Goal: Information Seeking & Learning: Check status

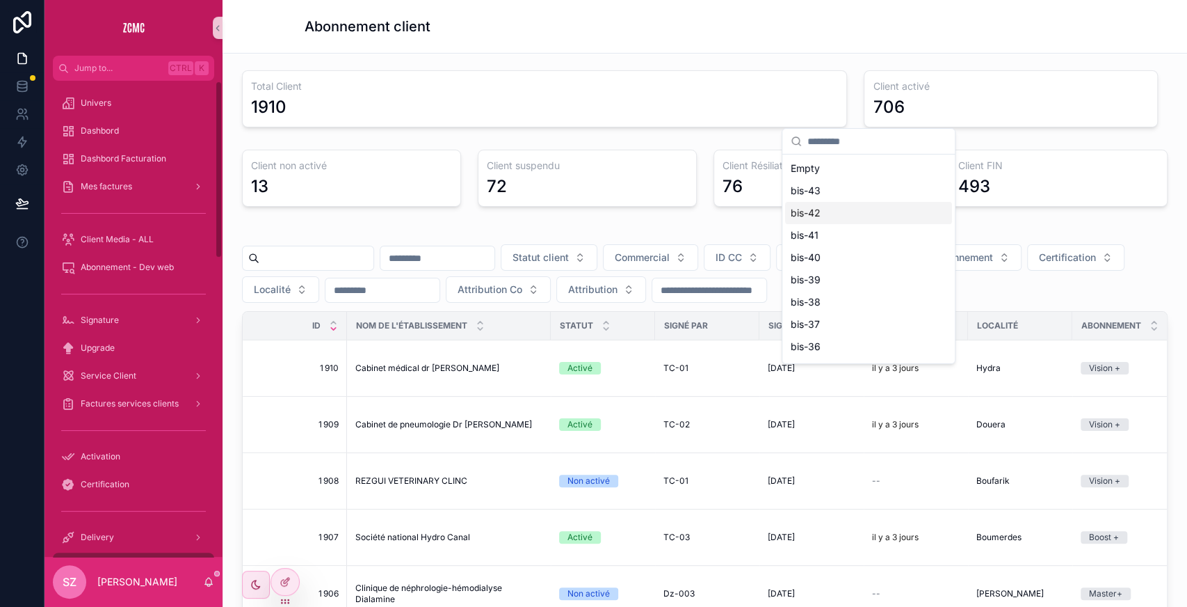
scroll to position [143, 0]
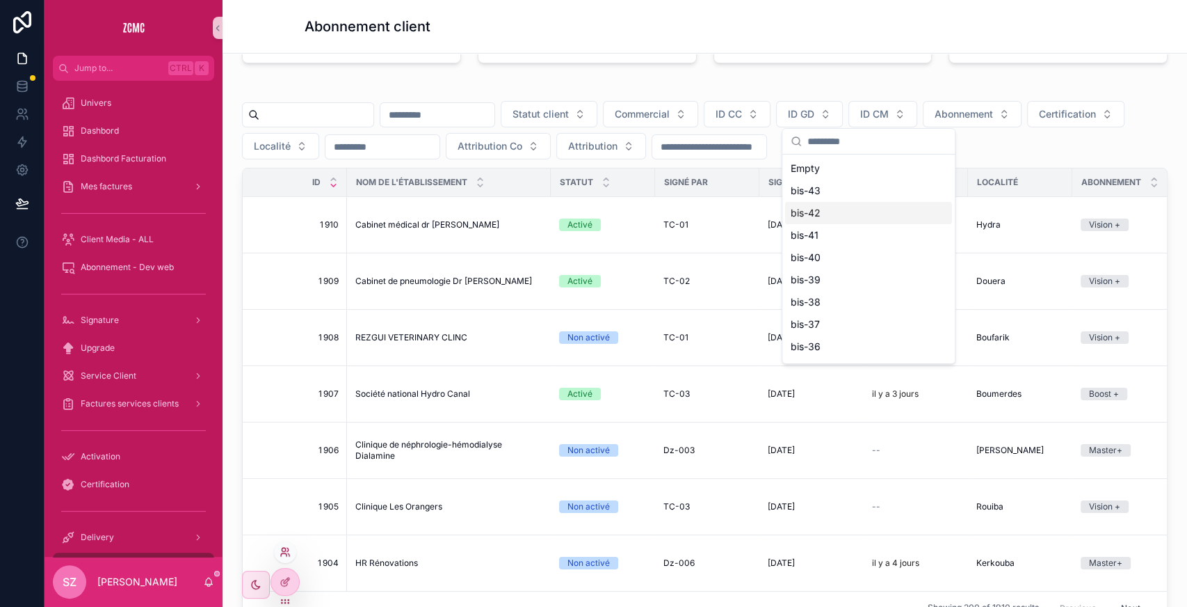
click at [287, 554] on icon at bounding box center [285, 551] width 11 height 11
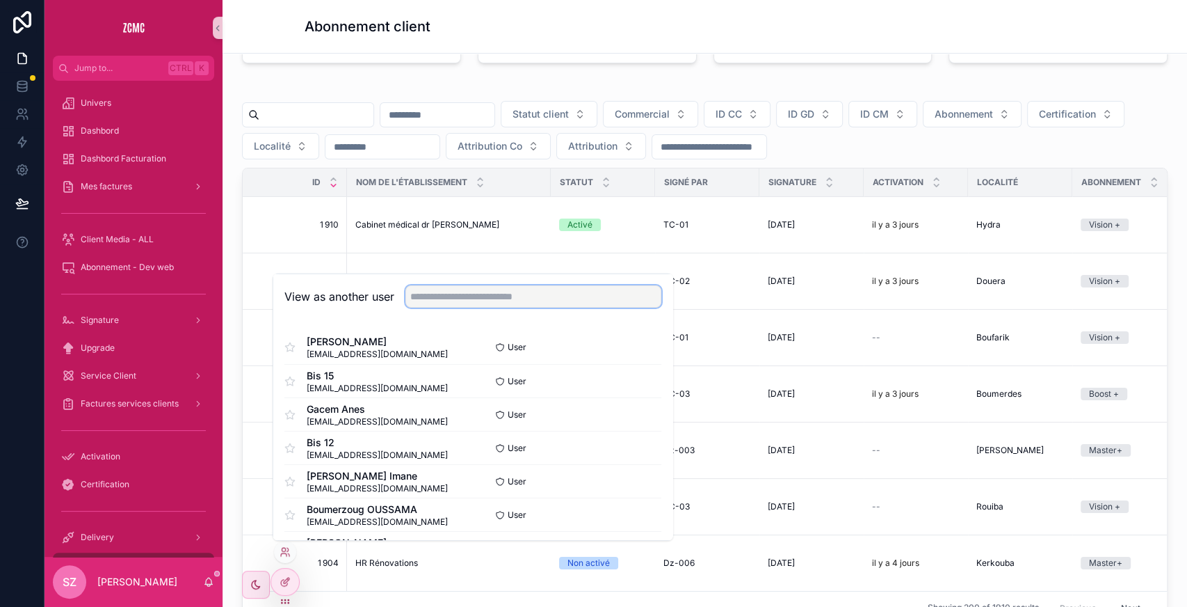
click at [515, 291] on input "text" at bounding box center [534, 296] width 256 height 22
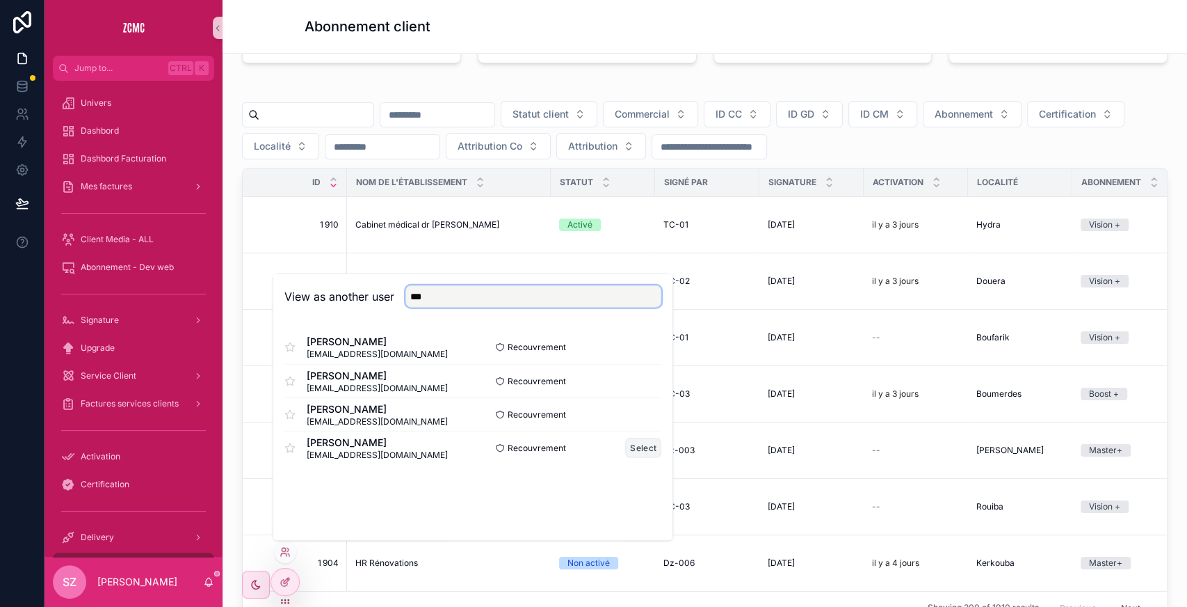
type input "***"
click at [639, 440] on button "Select" at bounding box center [643, 448] width 36 height 20
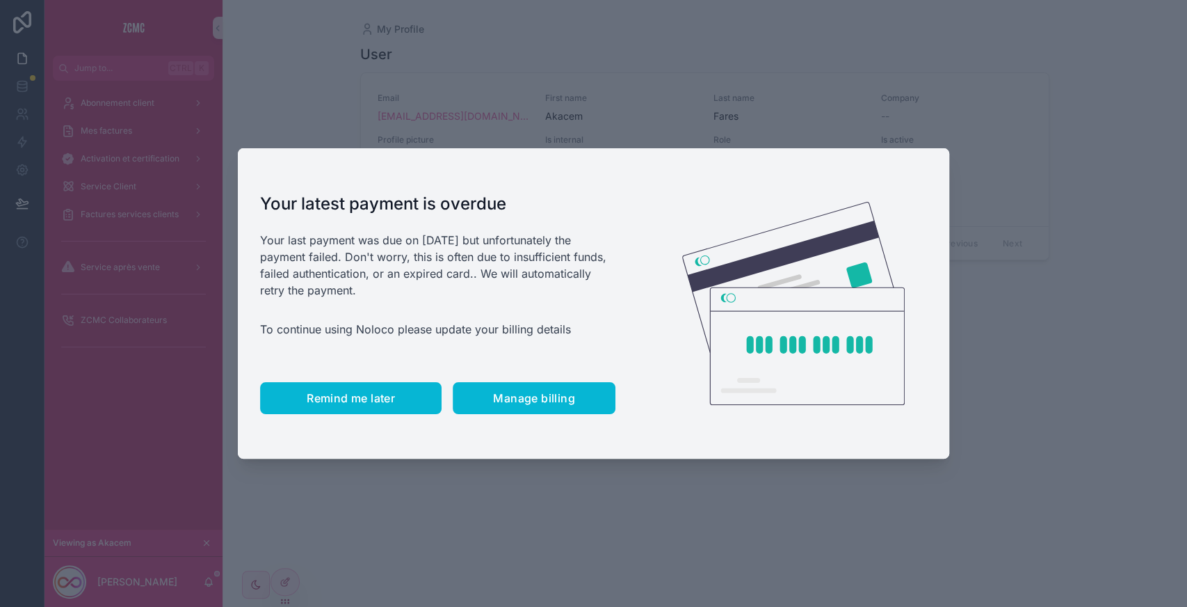
click at [340, 393] on span "Remind me later" at bounding box center [351, 398] width 88 height 14
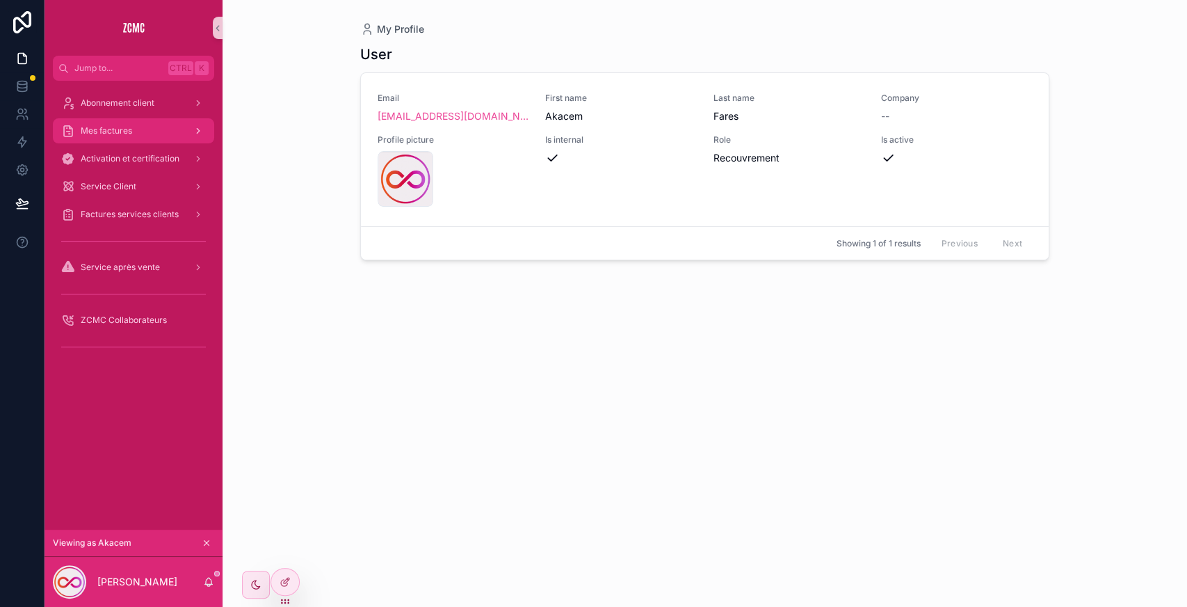
click at [133, 121] on div "Mes factures" at bounding box center [133, 131] width 145 height 22
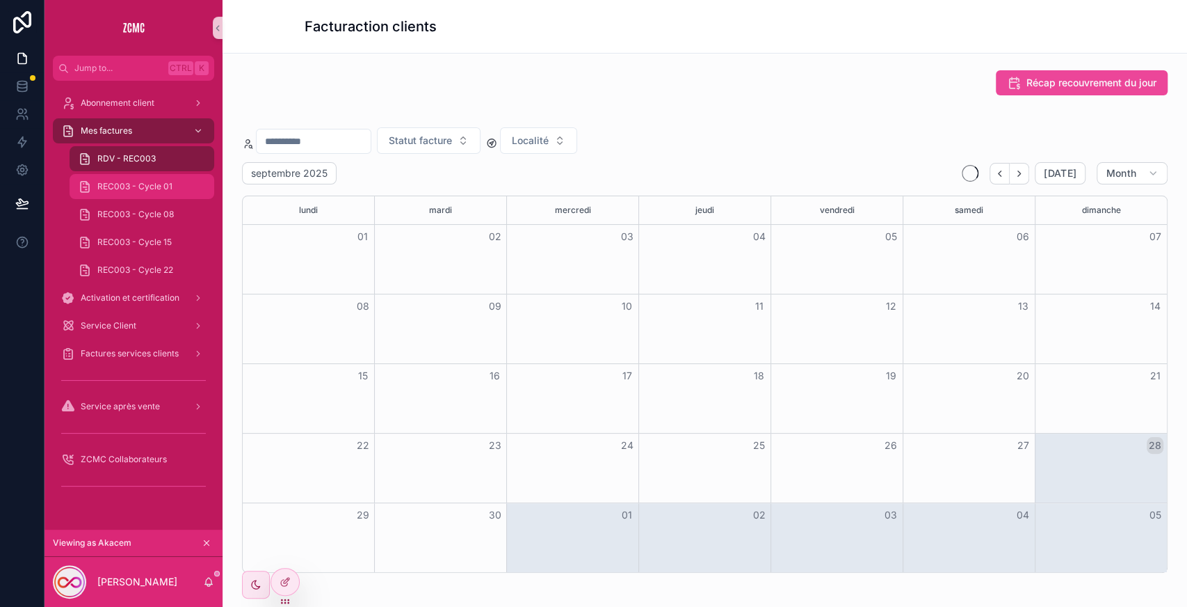
click at [182, 173] on div "REC003 - Cycle 01" at bounding box center [141, 187] width 161 height 28
click at [159, 195] on div "REC003 - Cycle 01" at bounding box center [142, 186] width 128 height 22
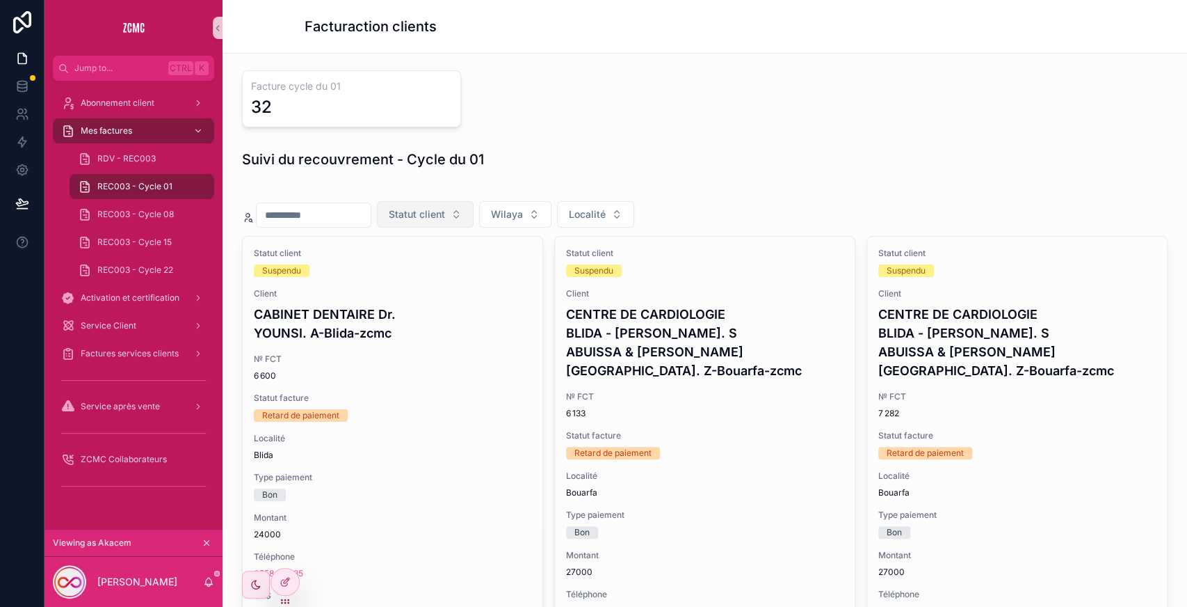
click at [444, 211] on span "Statut client" at bounding box center [417, 214] width 56 height 14
click at [424, 285] on div "Activé" at bounding box center [454, 291] width 167 height 22
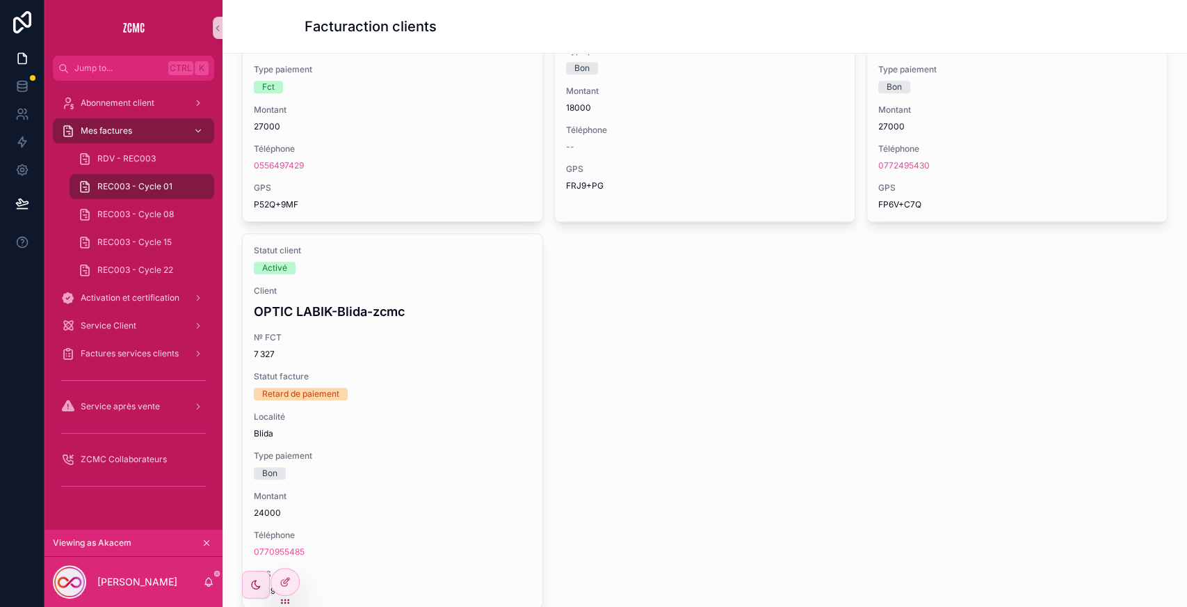
scroll to position [972, 0]
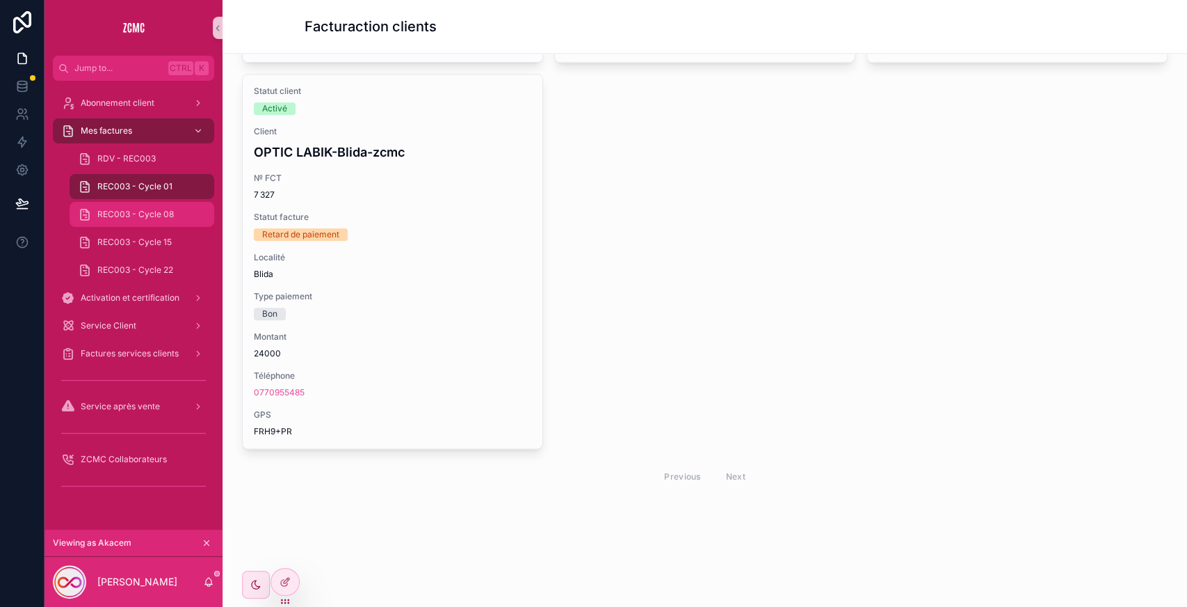
click at [118, 214] on span "REC003 - Cycle 08" at bounding box center [135, 214] width 77 height 11
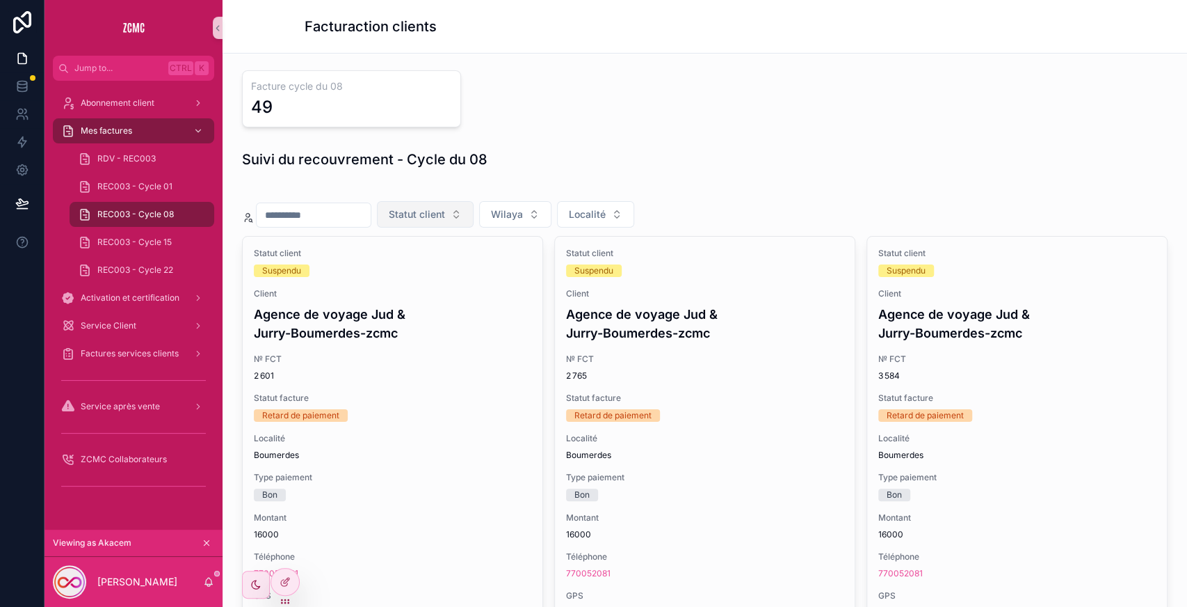
click at [445, 207] on span "Statut client" at bounding box center [417, 214] width 56 height 14
click at [433, 293] on div "Activé" at bounding box center [454, 291] width 167 height 22
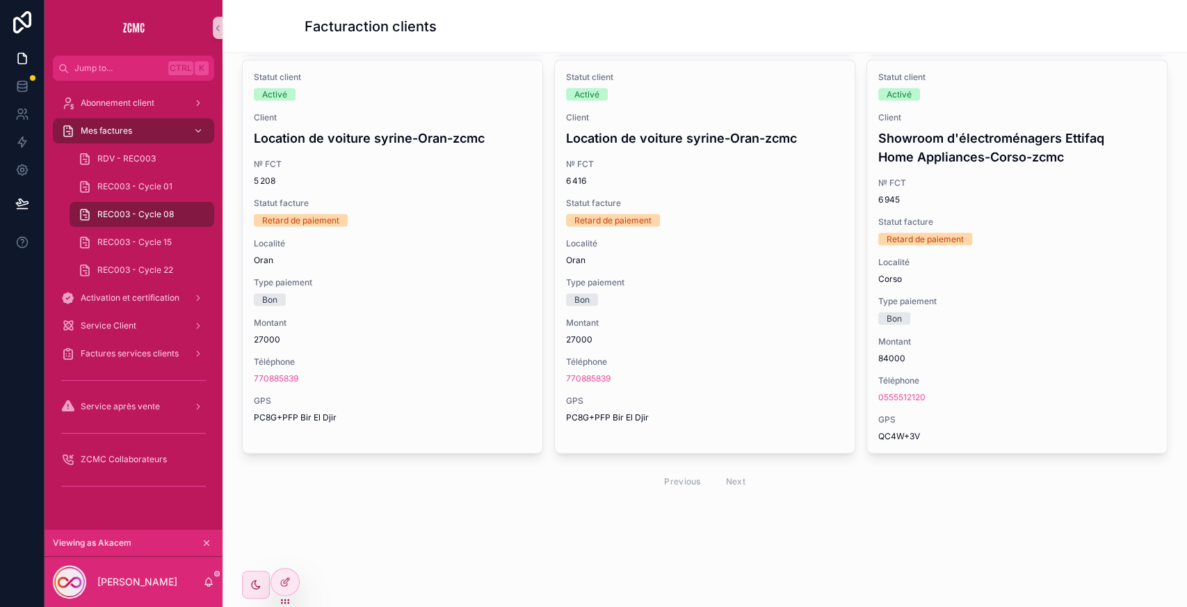
scroll to position [1799, 0]
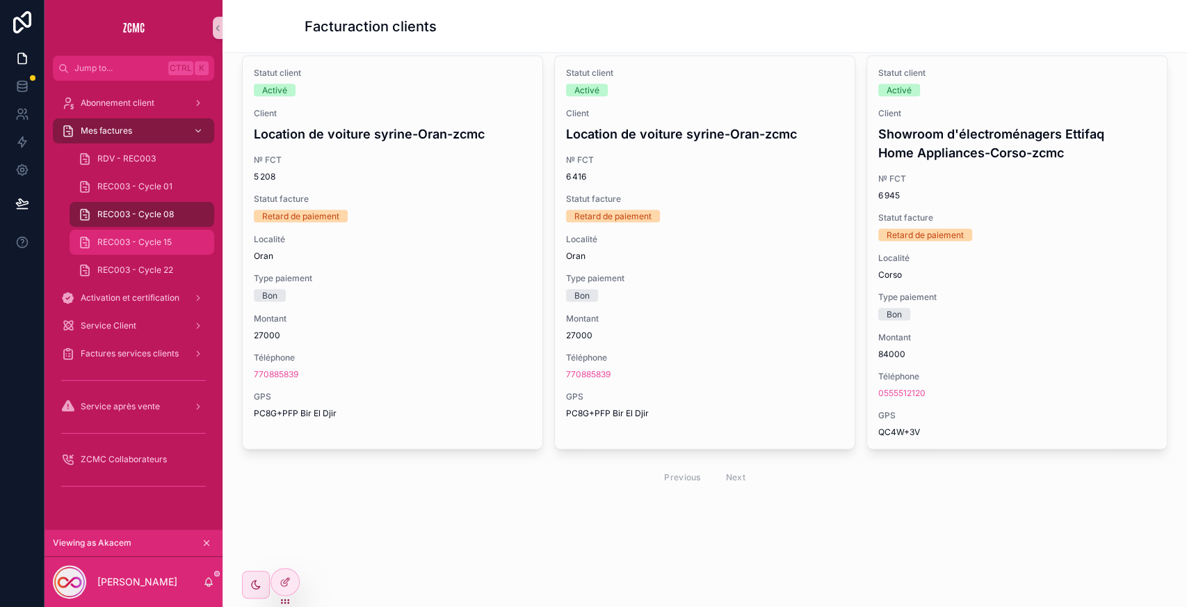
click at [131, 236] on div "REC003 - Cycle 15" at bounding box center [142, 242] width 128 height 22
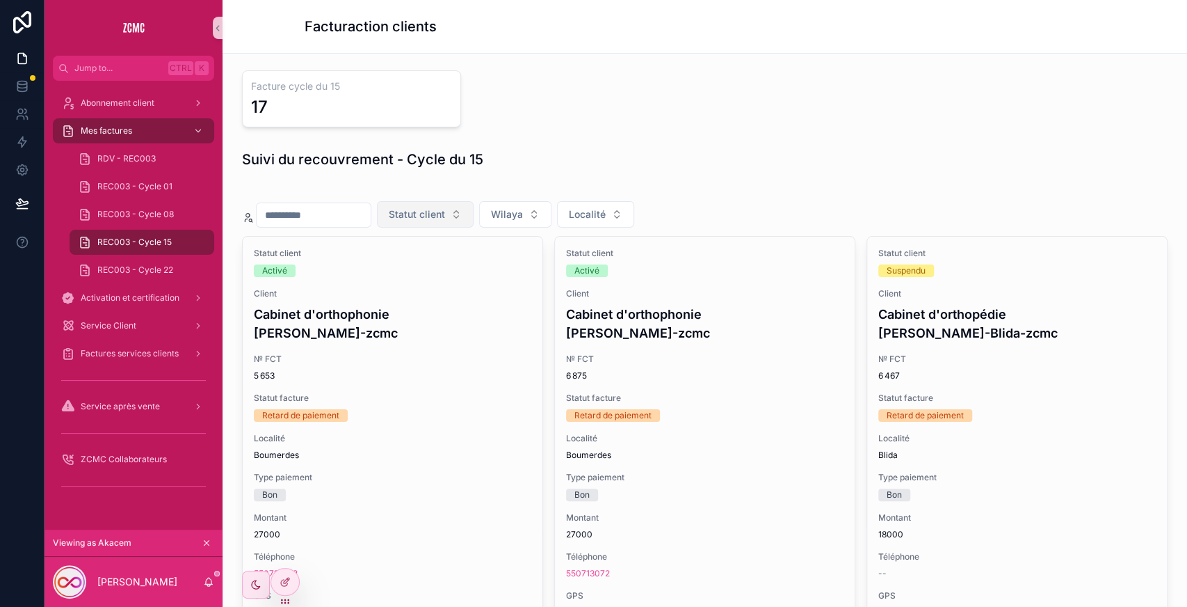
click at [440, 219] on span "Statut client" at bounding box center [417, 214] width 56 height 14
drag, startPoint x: 416, startPoint y: 305, endPoint x: 408, endPoint y: 289, distance: 18.0
click at [408, 289] on div "Non activé Activé Suspendu Annulation Résilation Contentieux FIN" at bounding box center [454, 336] width 167 height 156
click at [408, 289] on div "Activé" at bounding box center [454, 291] width 167 height 22
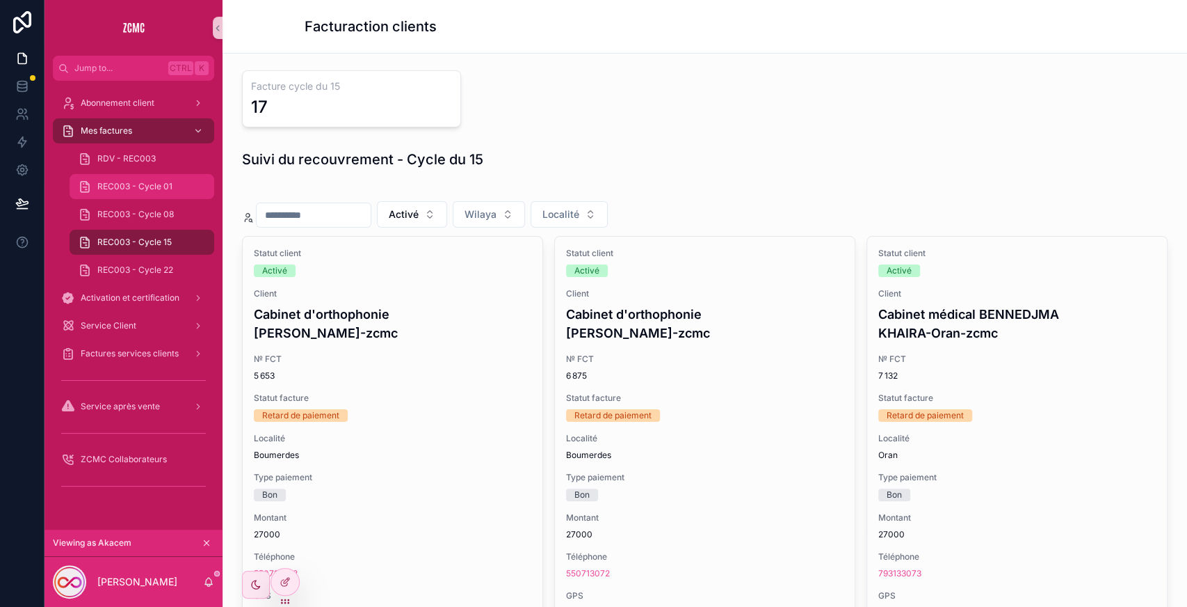
click at [115, 184] on span "REC003 - Cycle 01" at bounding box center [134, 186] width 75 height 11
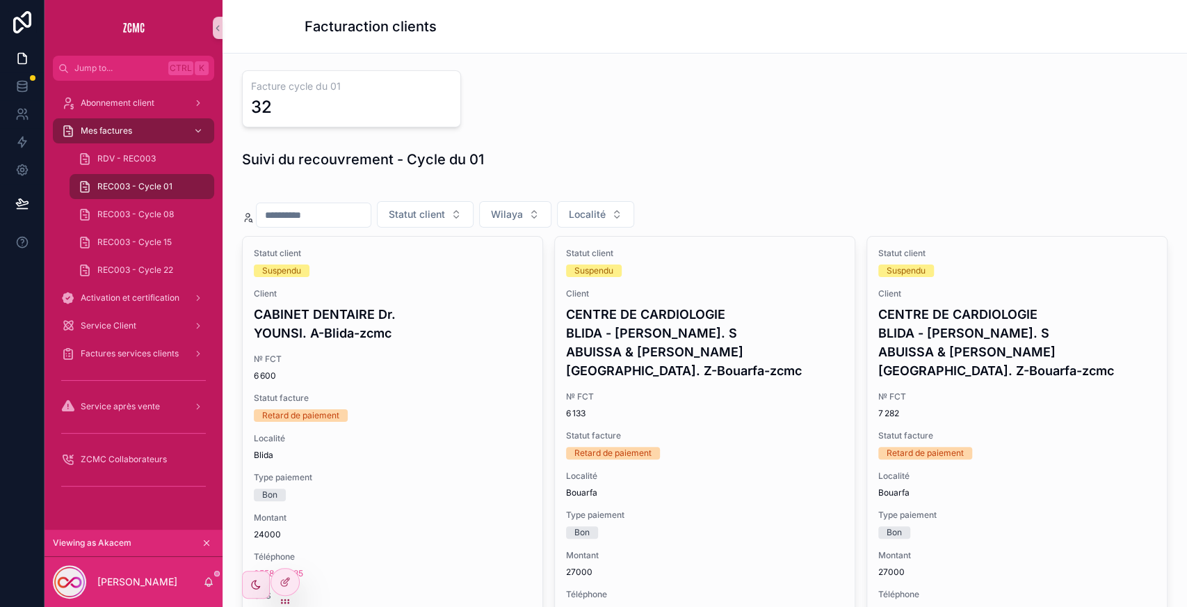
click at [115, 184] on span "REC003 - Cycle 01" at bounding box center [134, 186] width 75 height 11
click at [436, 204] on button "Statut client" at bounding box center [425, 214] width 97 height 26
click at [408, 291] on div "Activé" at bounding box center [454, 291] width 167 height 22
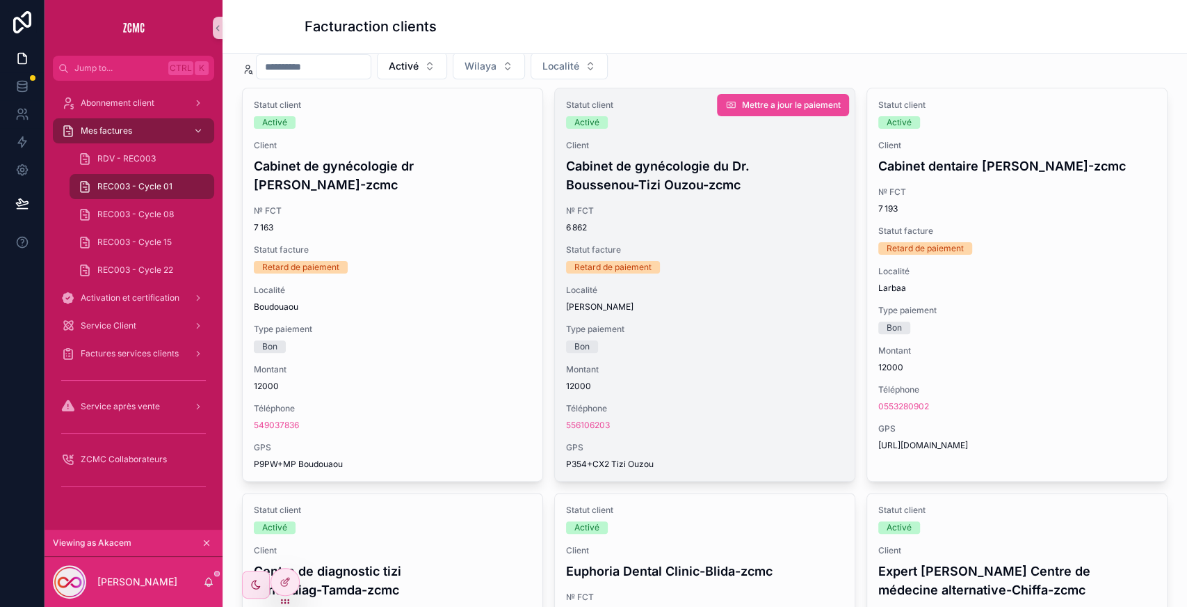
scroll to position [149, 0]
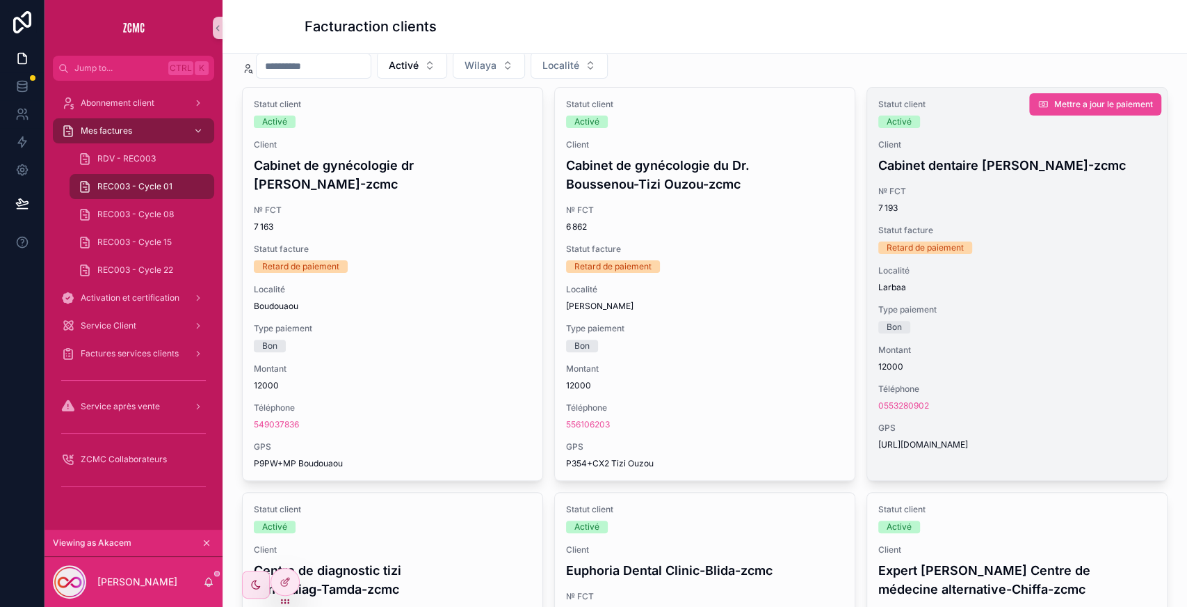
click at [1090, 426] on span "GPS" at bounding box center [1018, 427] width 278 height 11
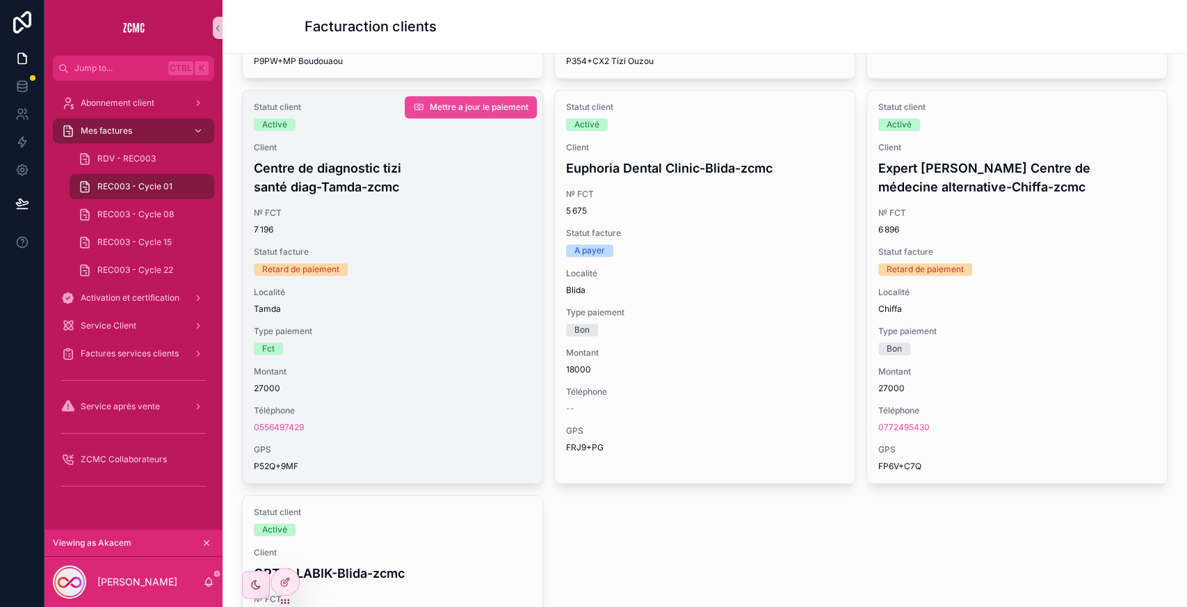
scroll to position [552, 0]
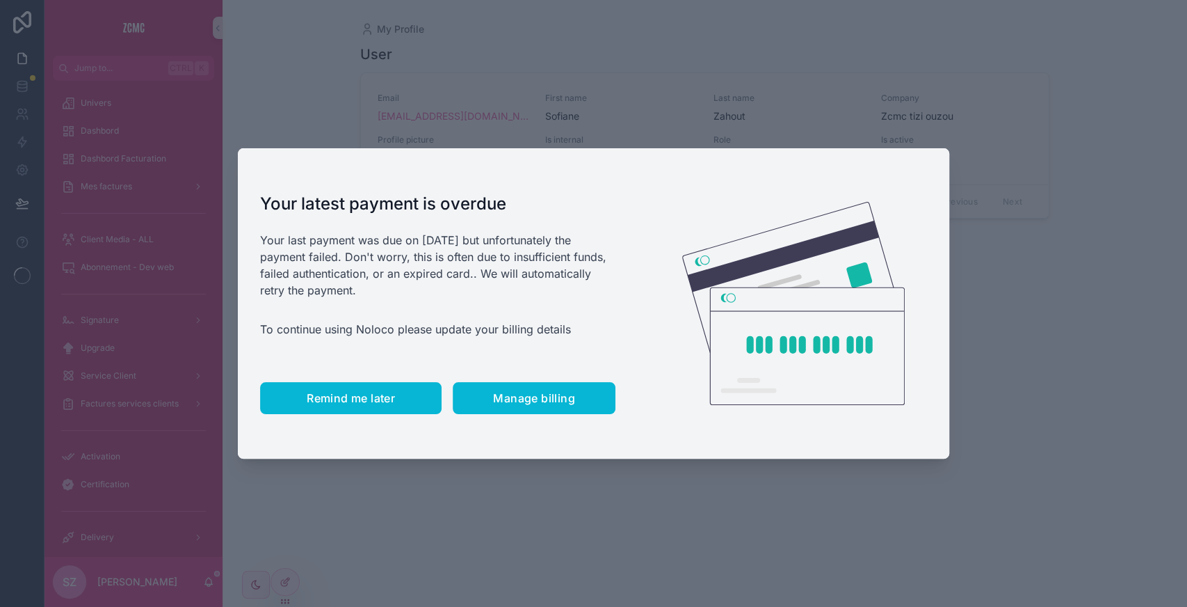
click at [363, 403] on span "Remind me later" at bounding box center [351, 398] width 88 height 14
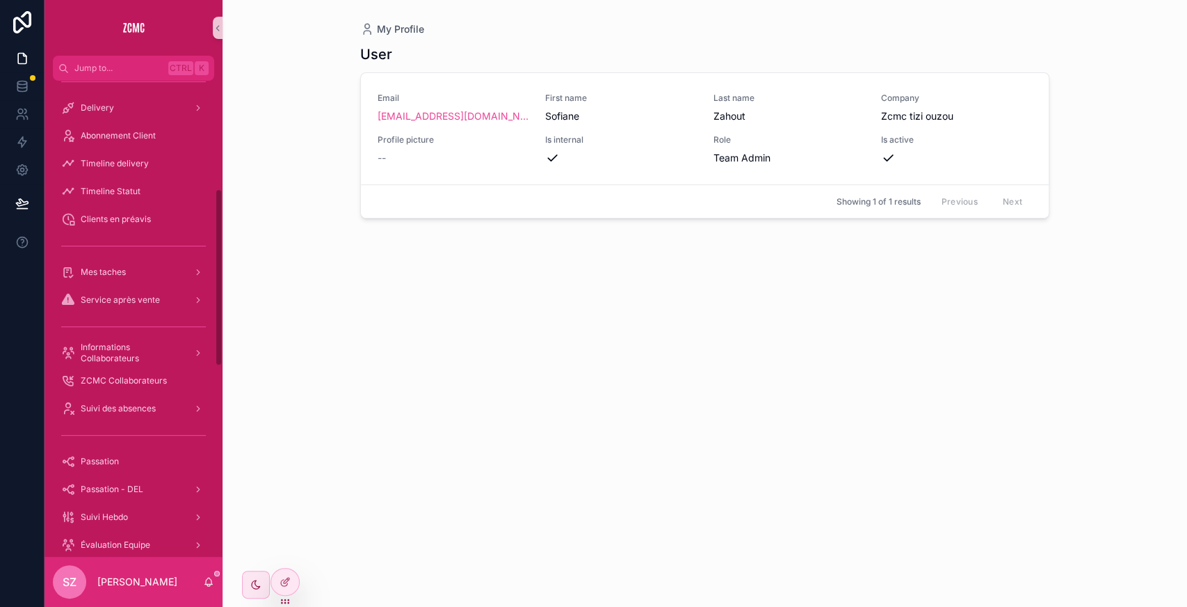
scroll to position [280, 0]
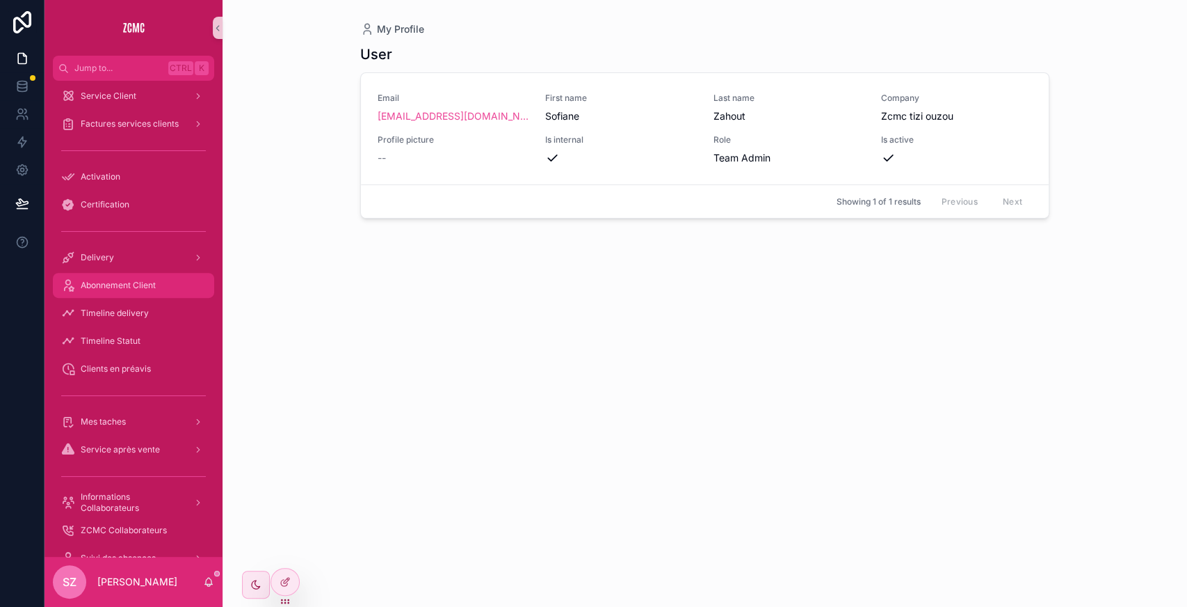
click at [141, 291] on div "Abonnement Client" at bounding box center [133, 285] width 145 height 22
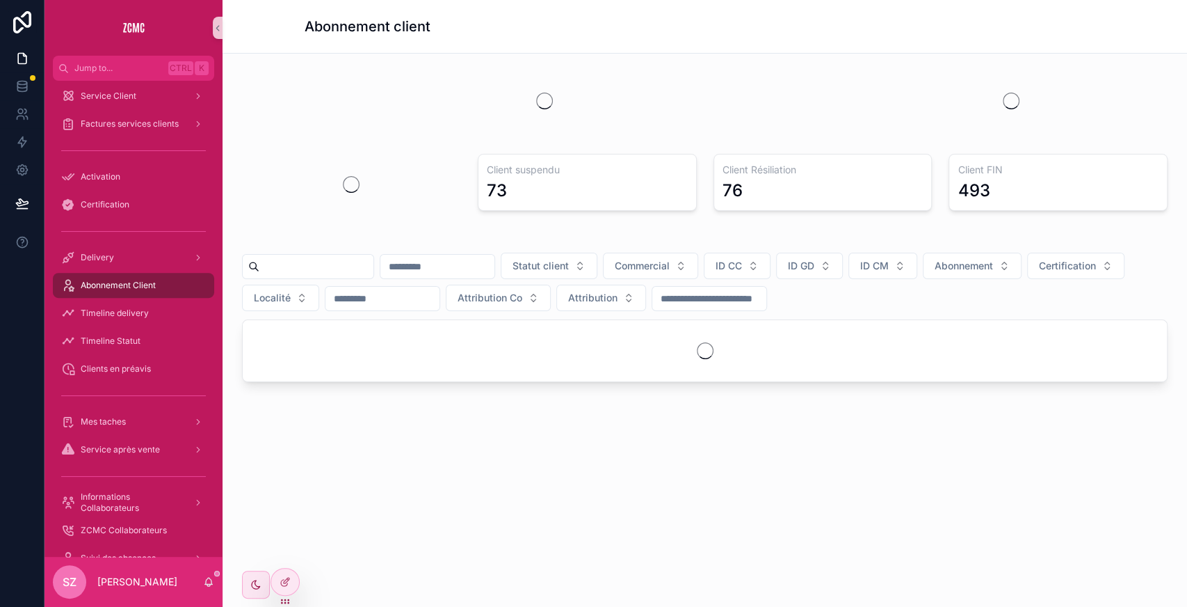
click at [326, 263] on input "scrollable content" at bounding box center [316, 266] width 114 height 19
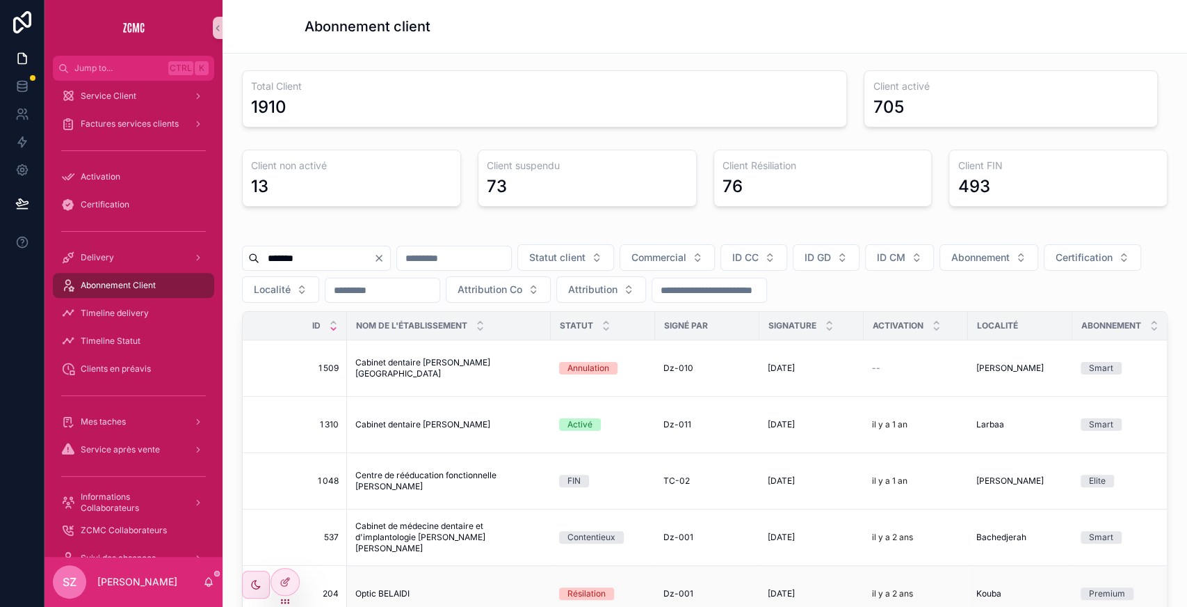
type input "*******"
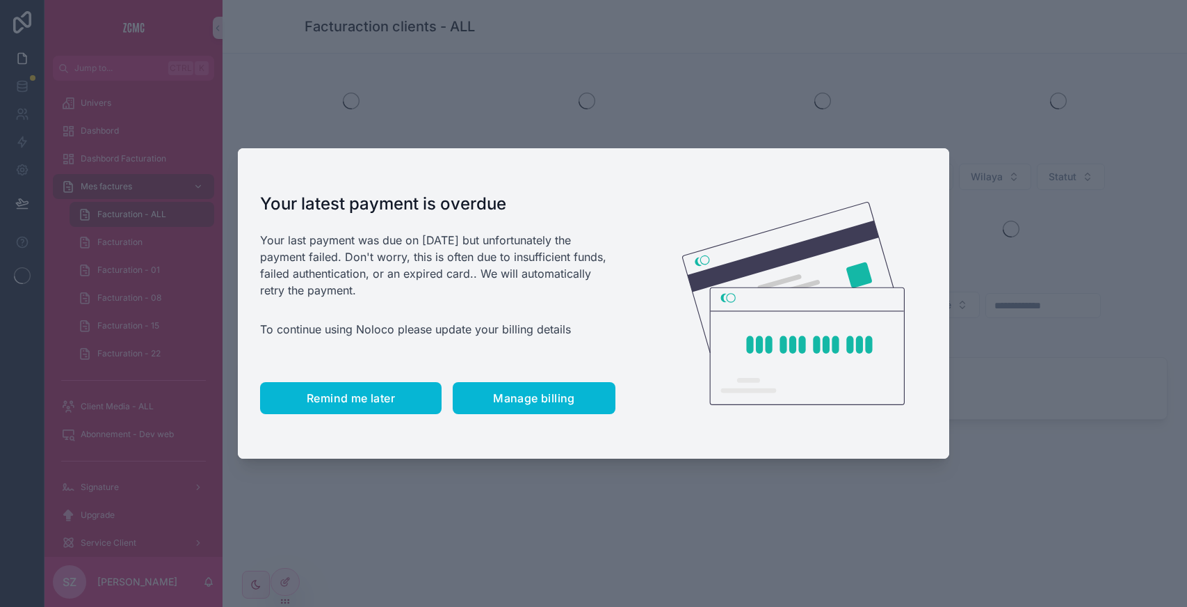
click at [370, 384] on button "Remind me later" at bounding box center [351, 398] width 182 height 32
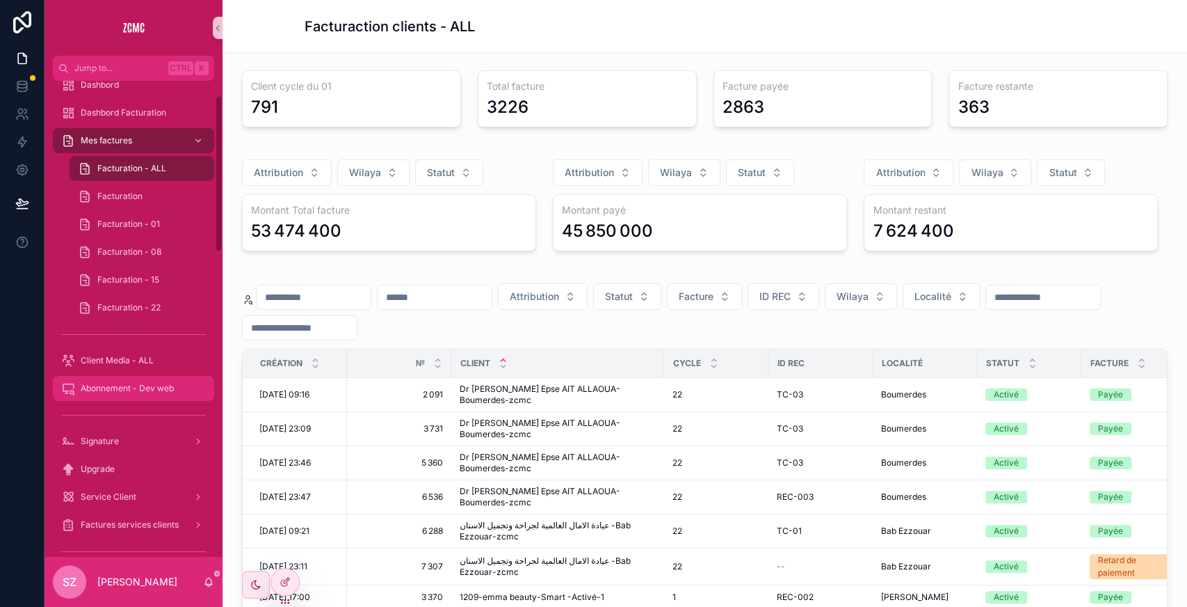
scroll to position [45, 0]
click at [1037, 175] on button "Statut" at bounding box center [1071, 172] width 68 height 26
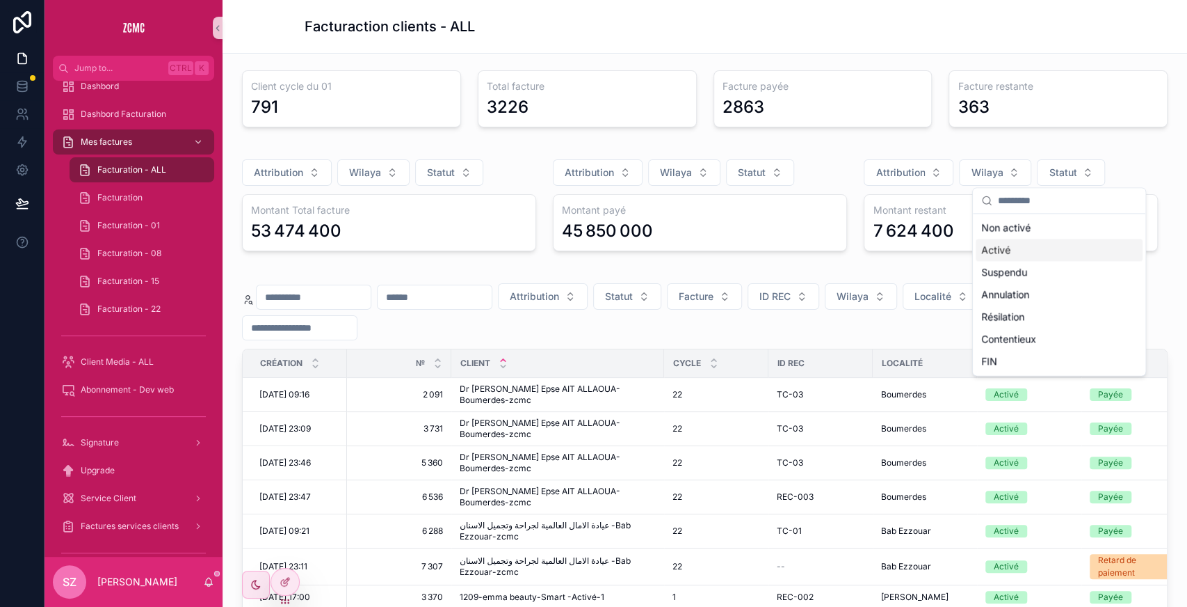
click at [1004, 252] on div "Activé" at bounding box center [1059, 250] width 167 height 22
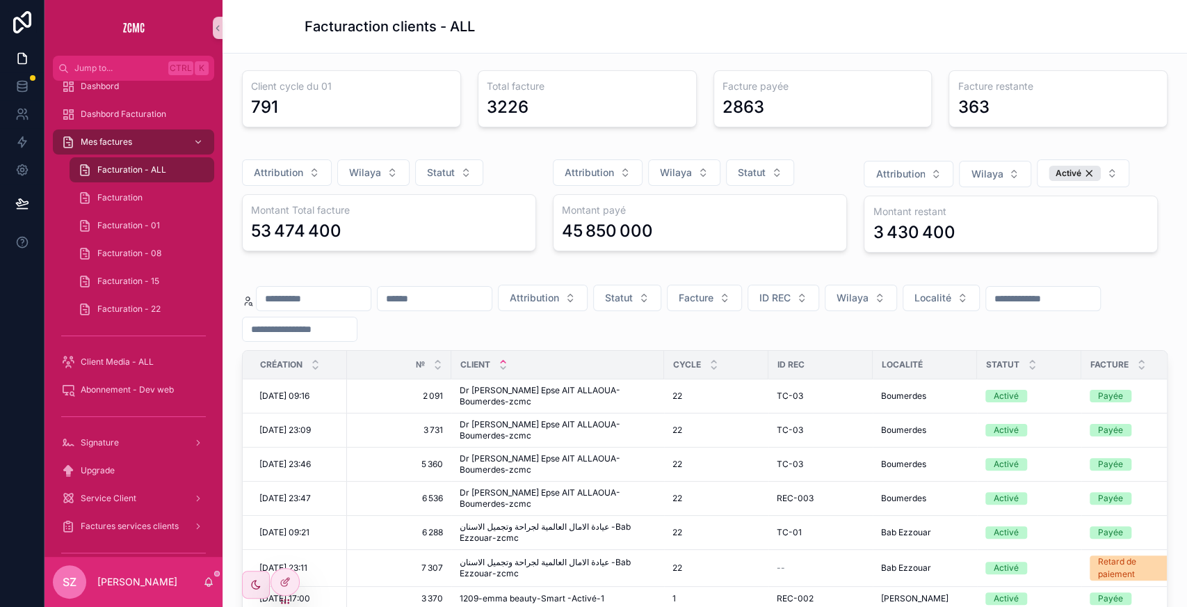
click at [1068, 142] on div "Client cycle du 01 791 Total facture 3226 Facture payée 2863 Facture restante 3…" at bounding box center [705, 477] width 965 height 847
click at [661, 289] on button "Statut" at bounding box center [627, 297] width 68 height 26
click at [672, 375] on div "Activé" at bounding box center [686, 373] width 167 height 22
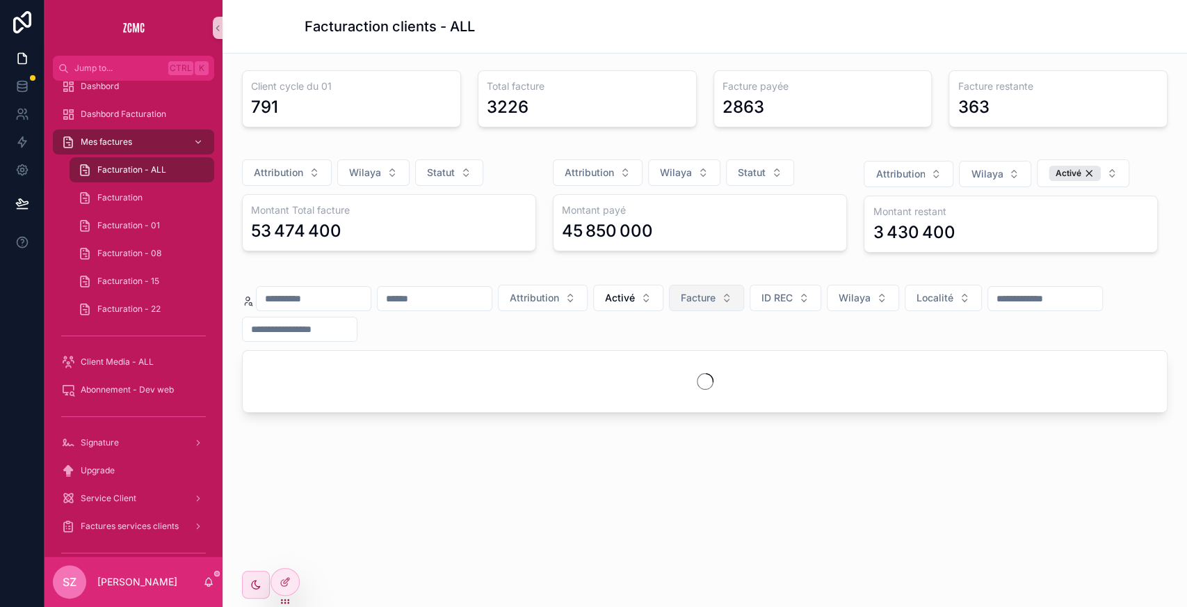
click at [716, 294] on span "Facture" at bounding box center [698, 298] width 35 height 14
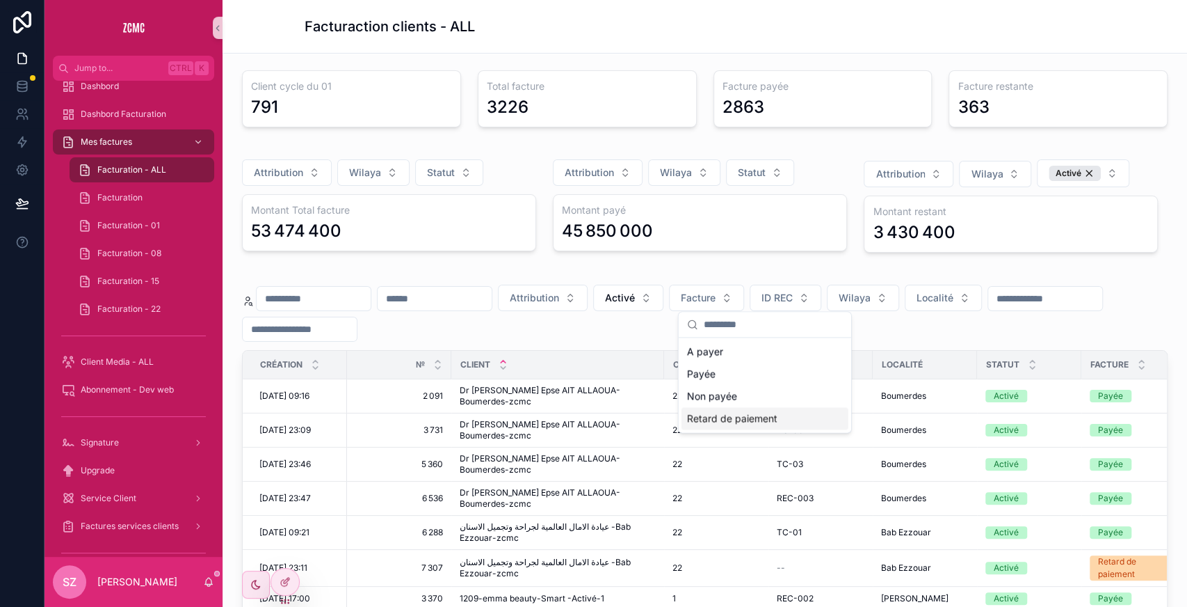
click at [770, 419] on div "Retard de paiement" at bounding box center [765, 418] width 167 height 22
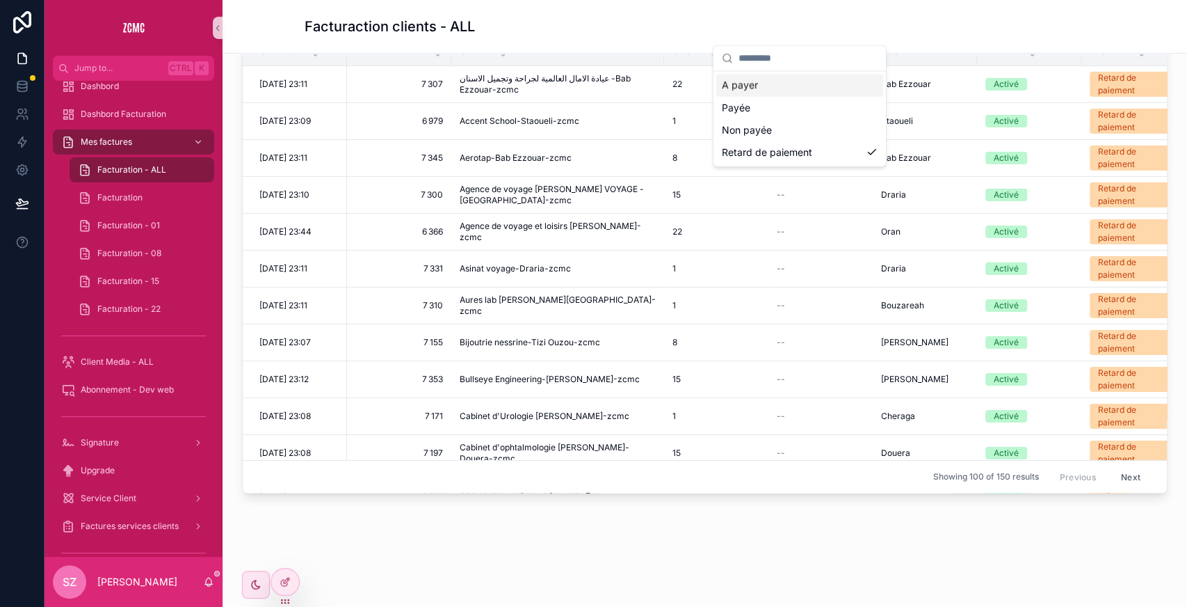
scroll to position [248, 0]
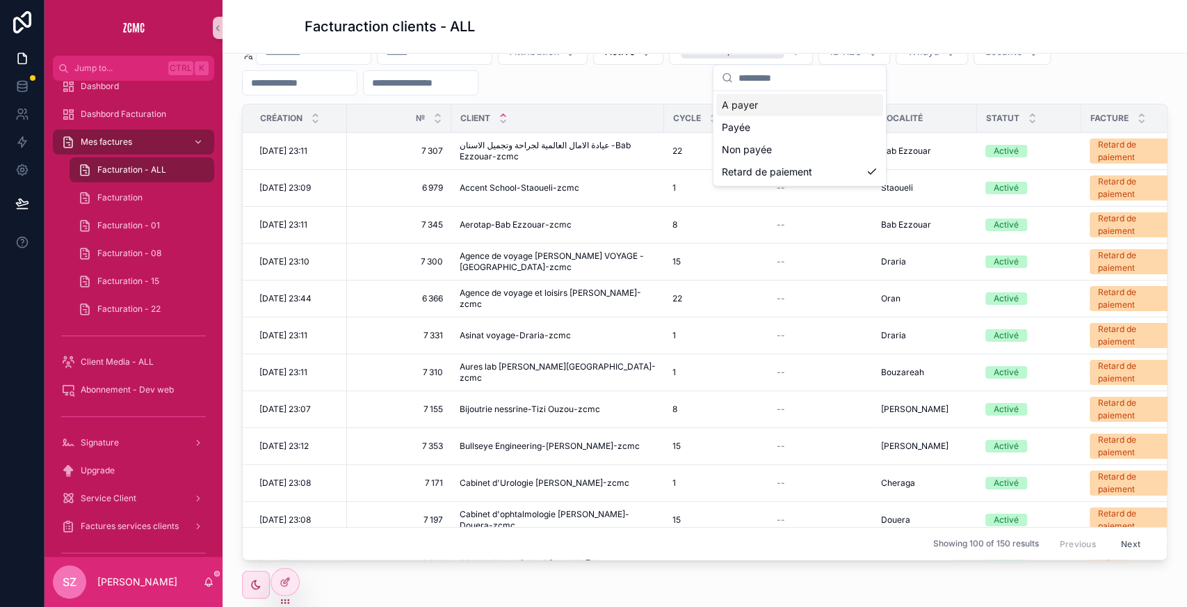
click at [981, 90] on div "Attribution Activé Retard de paiement ID REC Wilaya Localité" at bounding box center [705, 66] width 926 height 58
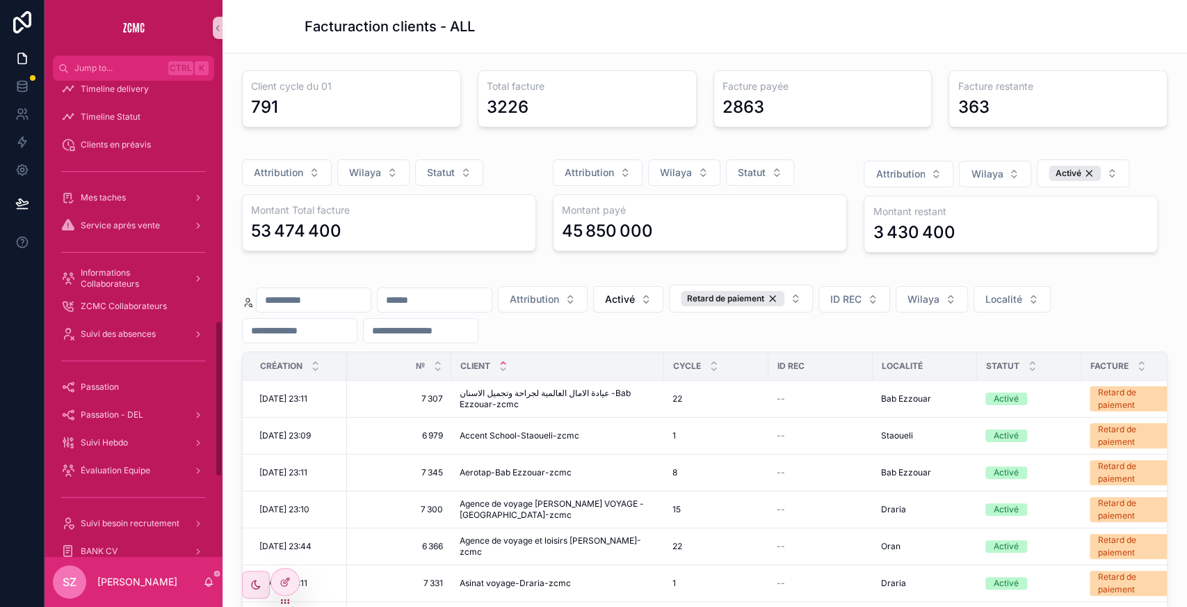
scroll to position [965, 0]
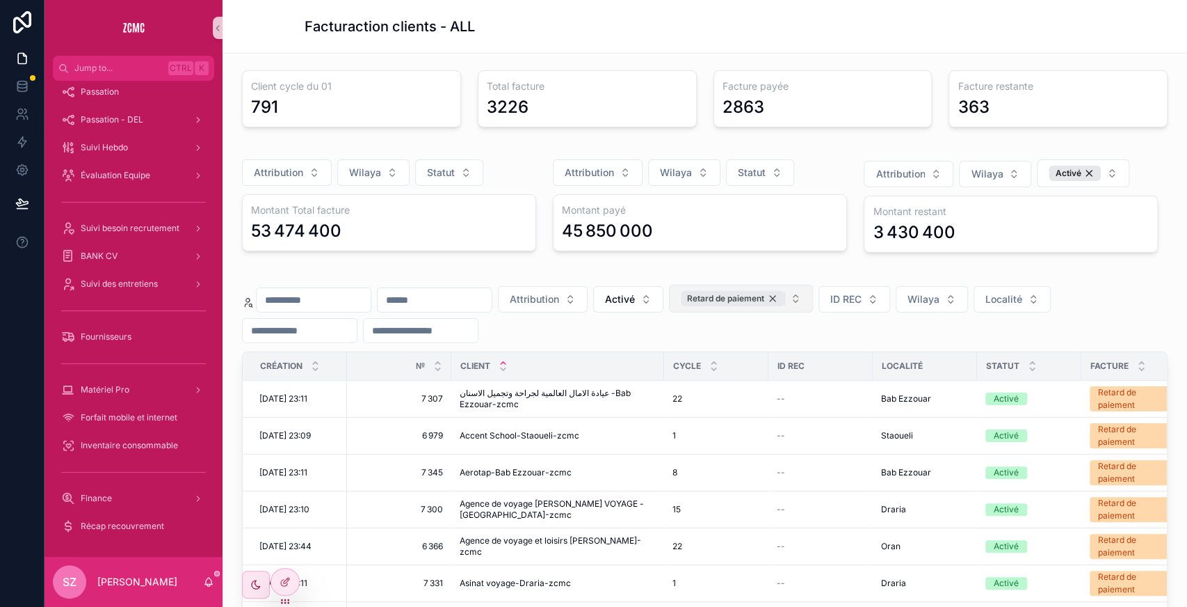
click at [785, 294] on div "Retard de paiement" at bounding box center [733, 298] width 104 height 15
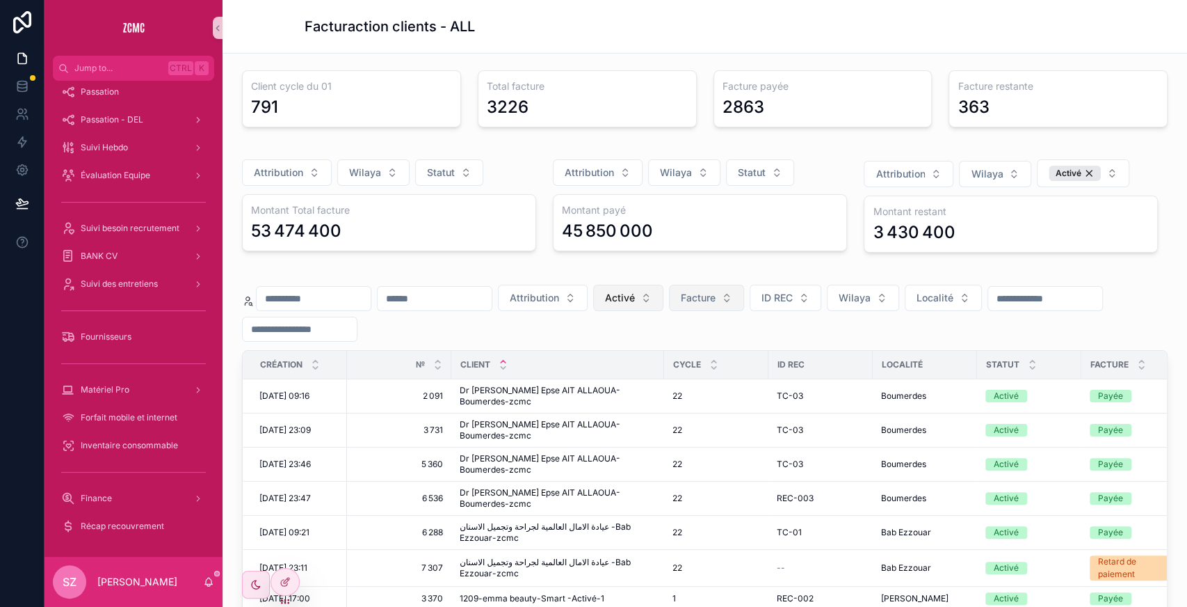
click at [635, 292] on span "Activé" at bounding box center [620, 298] width 30 height 14
click at [645, 351] on div "None" at bounding box center [687, 351] width 167 height 22
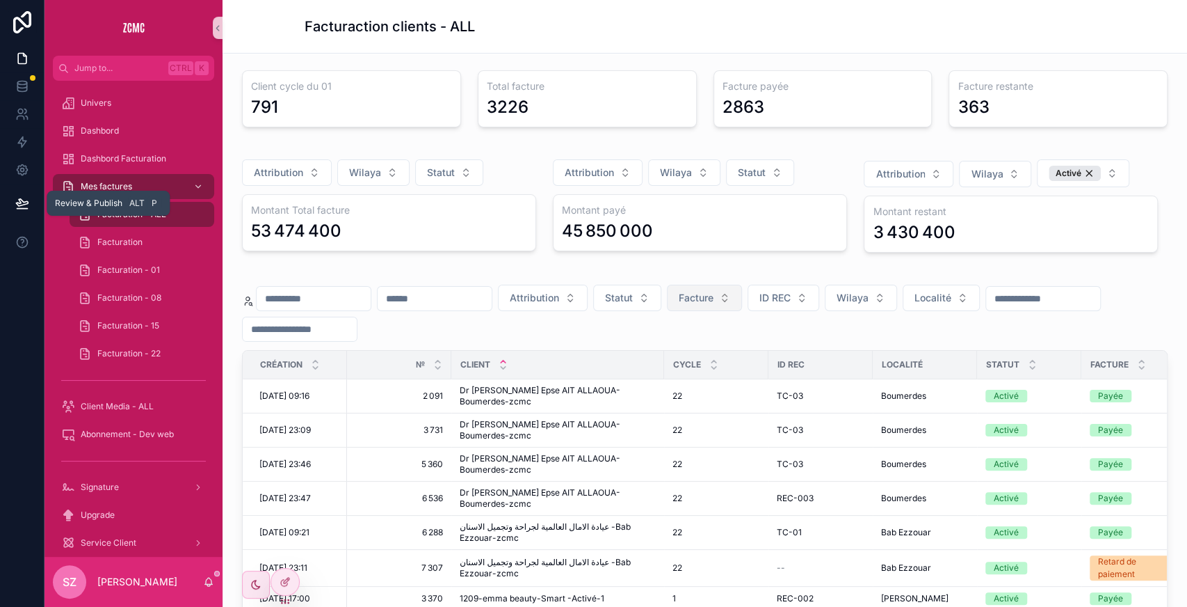
click at [24, 211] on button at bounding box center [22, 203] width 31 height 39
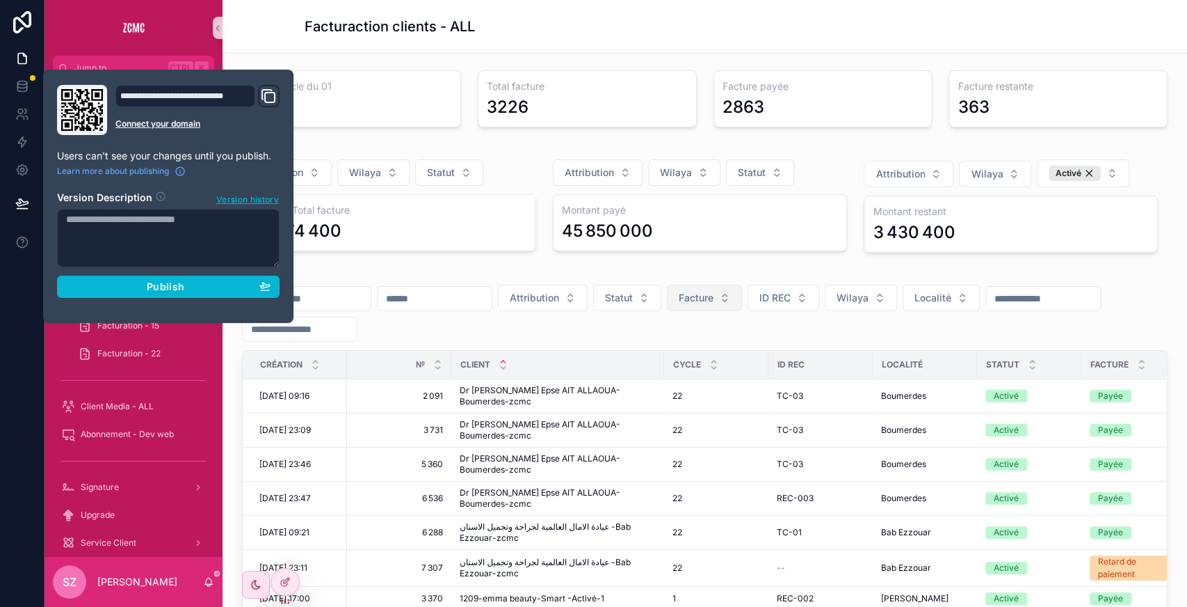
click at [382, 269] on div "Attribution Statut Facture ID REC Wilaya Localité Création № Client Cycle ID RE…" at bounding box center [705, 540] width 943 height 543
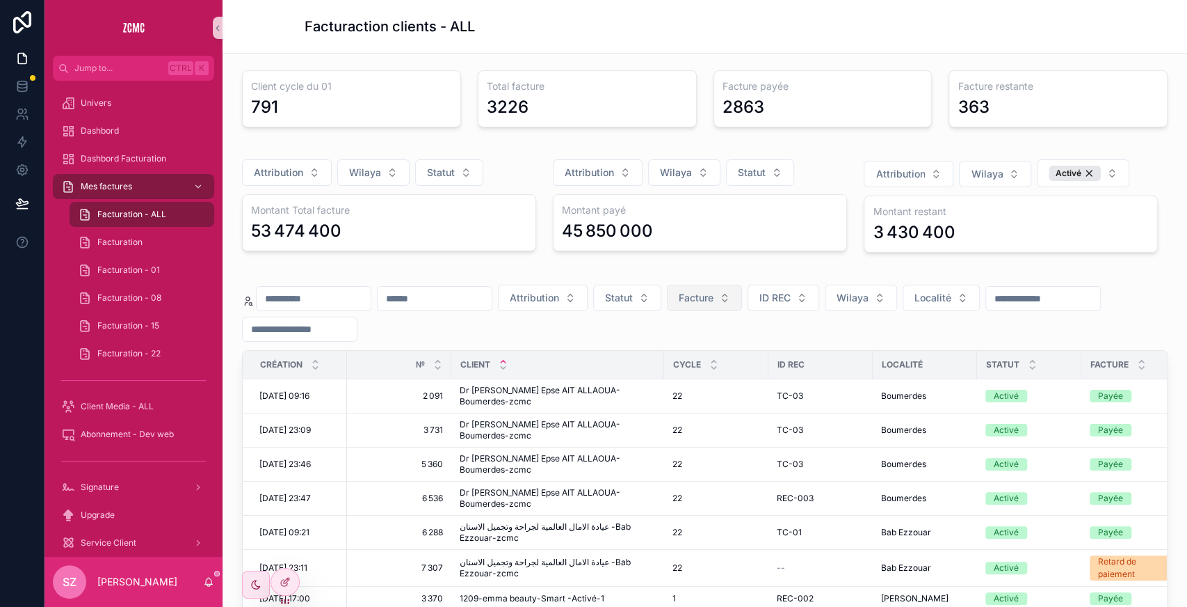
click at [483, 271] on div "Attribution Statut Facture ID REC Wilaya Localité Création № Client Cycle ID RE…" at bounding box center [705, 540] width 943 height 543
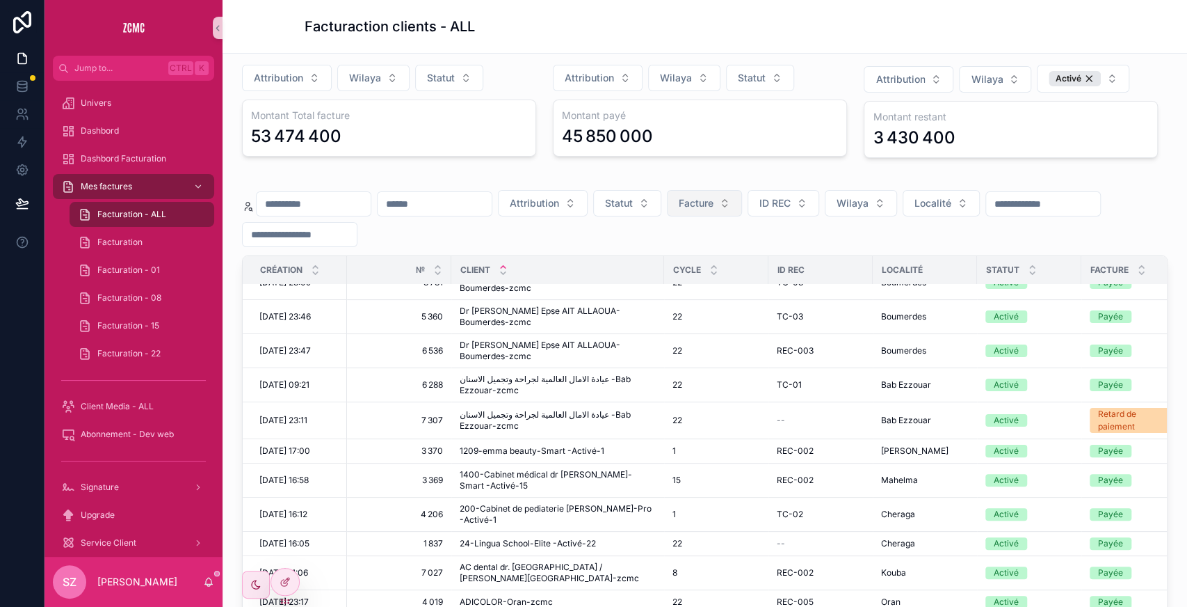
scroll to position [98, 0]
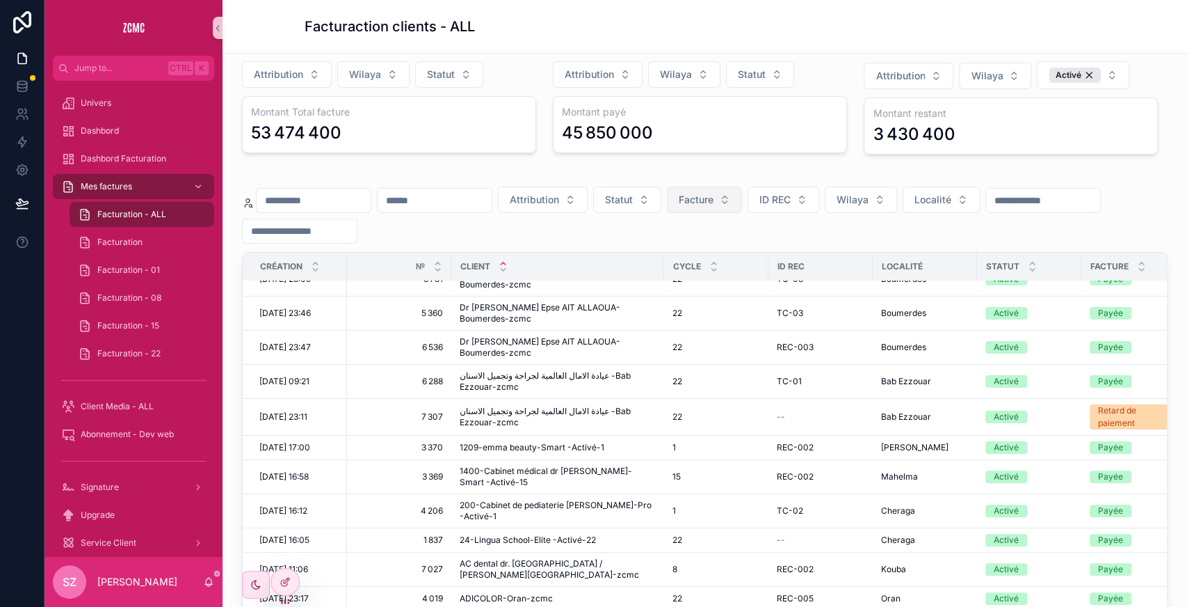
click at [742, 207] on button "Facture" at bounding box center [704, 199] width 75 height 26
click at [725, 291] on div "Non payée" at bounding box center [763, 298] width 167 height 22
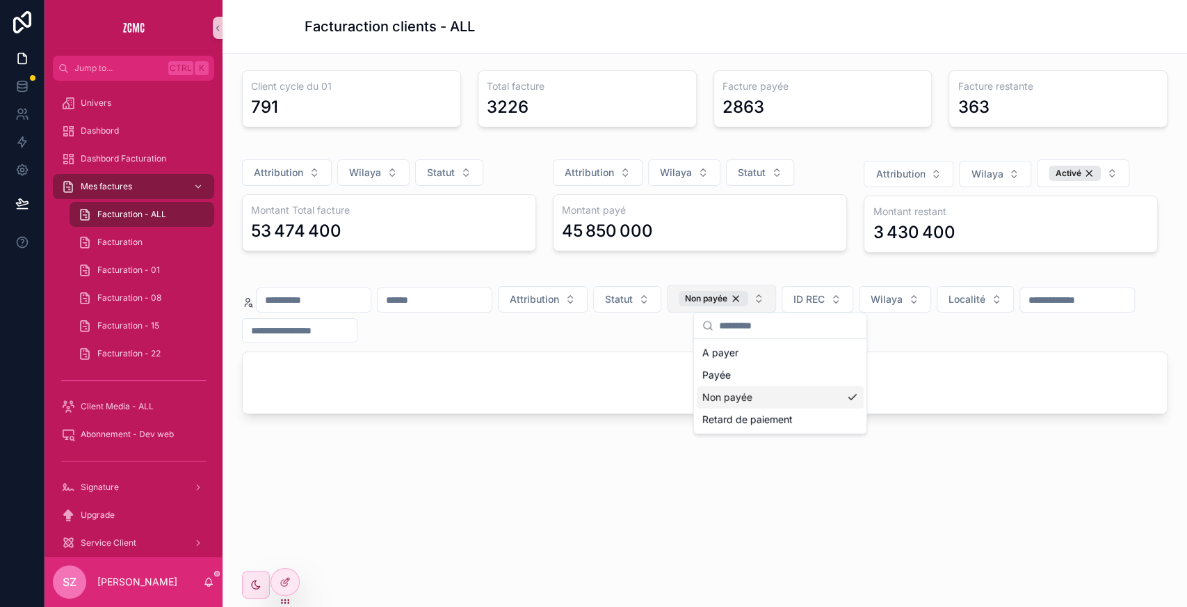
click at [748, 297] on div "Non payée" at bounding box center [713, 298] width 69 height 15
click at [776, 292] on button "Non payée" at bounding box center [721, 298] width 109 height 28
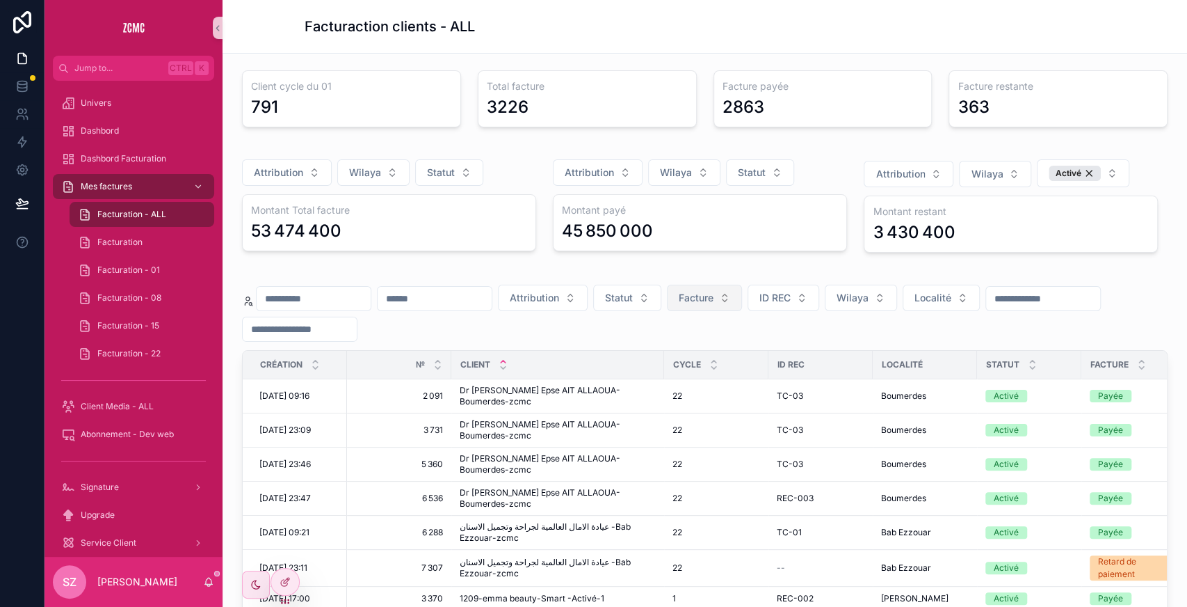
click at [742, 292] on button "Facture" at bounding box center [704, 297] width 75 height 26
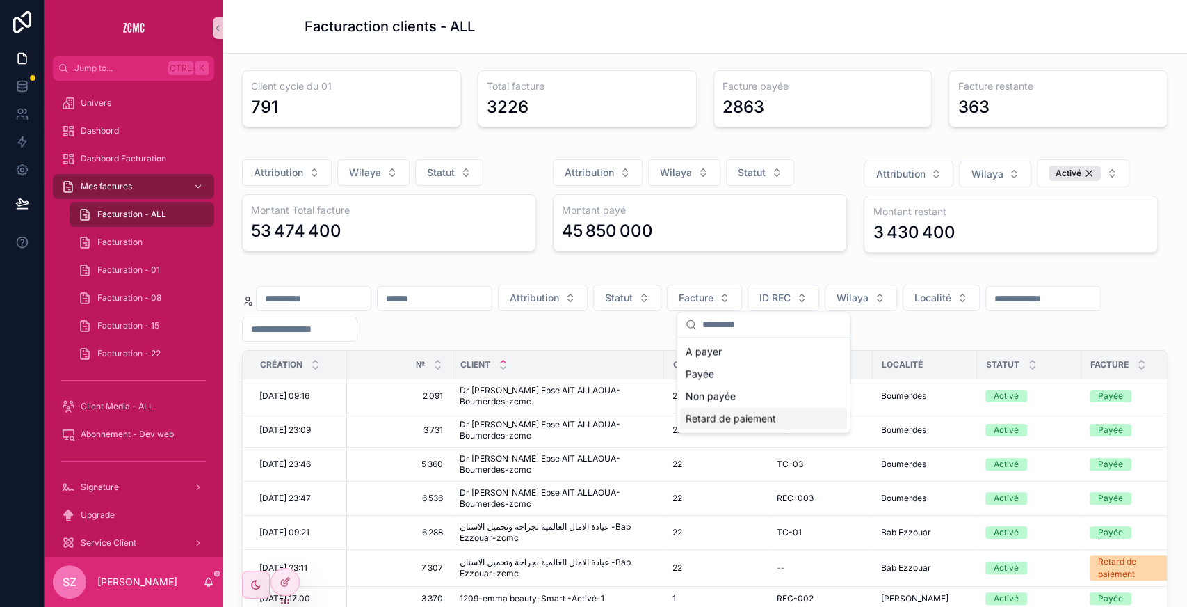
drag, startPoint x: 722, startPoint y: 405, endPoint x: 697, endPoint y: 419, distance: 29.0
click at [697, 419] on div "A payer Payée Non payée Retard de paiement" at bounding box center [763, 384] width 167 height 89
click at [697, 419] on div "Retard de paiement" at bounding box center [763, 418] width 167 height 22
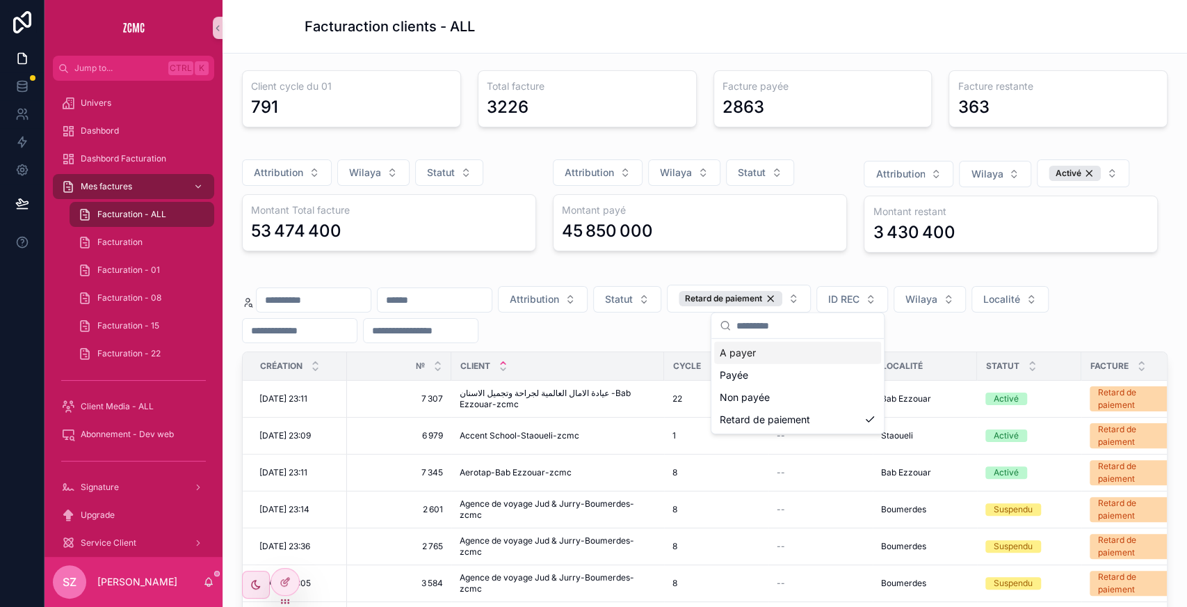
click at [944, 316] on div "Attribution Statut Retard de paiement ID REC Wilaya Localité" at bounding box center [705, 313] width 926 height 58
click at [661, 303] on button "Statut" at bounding box center [627, 299] width 68 height 26
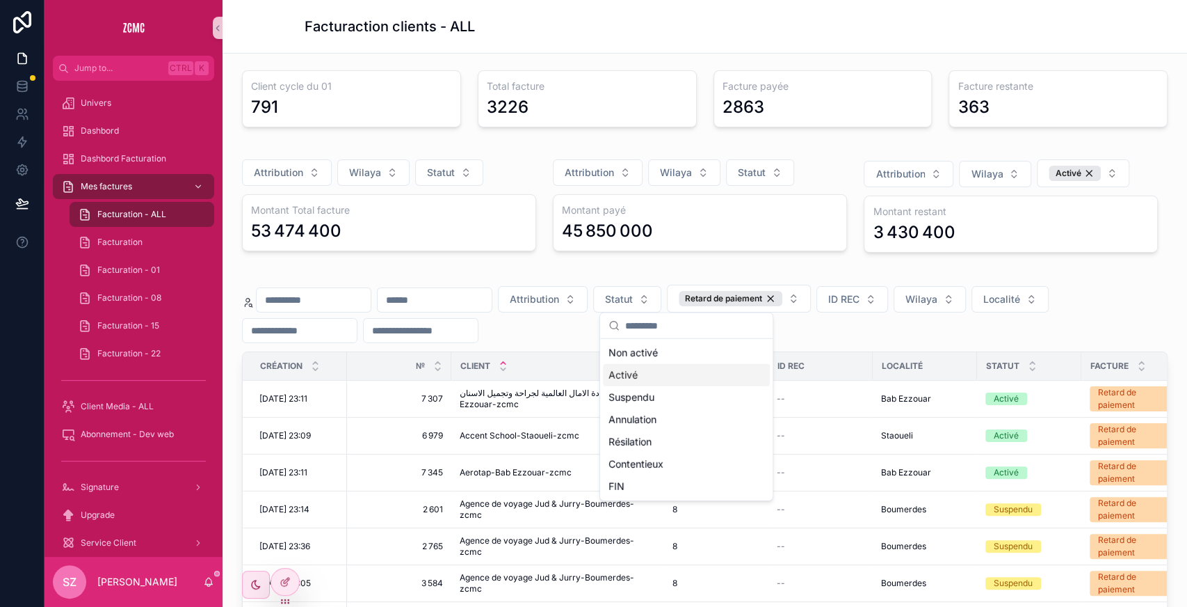
click at [639, 370] on div "Activé" at bounding box center [686, 375] width 167 height 22
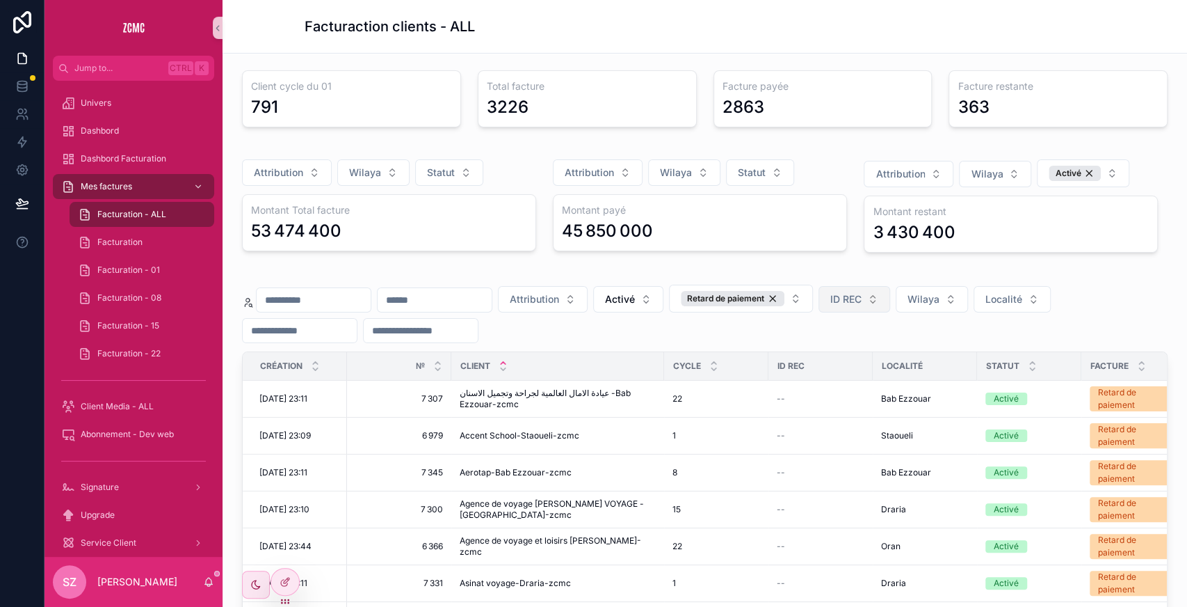
click at [890, 307] on button "ID REC" at bounding box center [855, 299] width 72 height 26
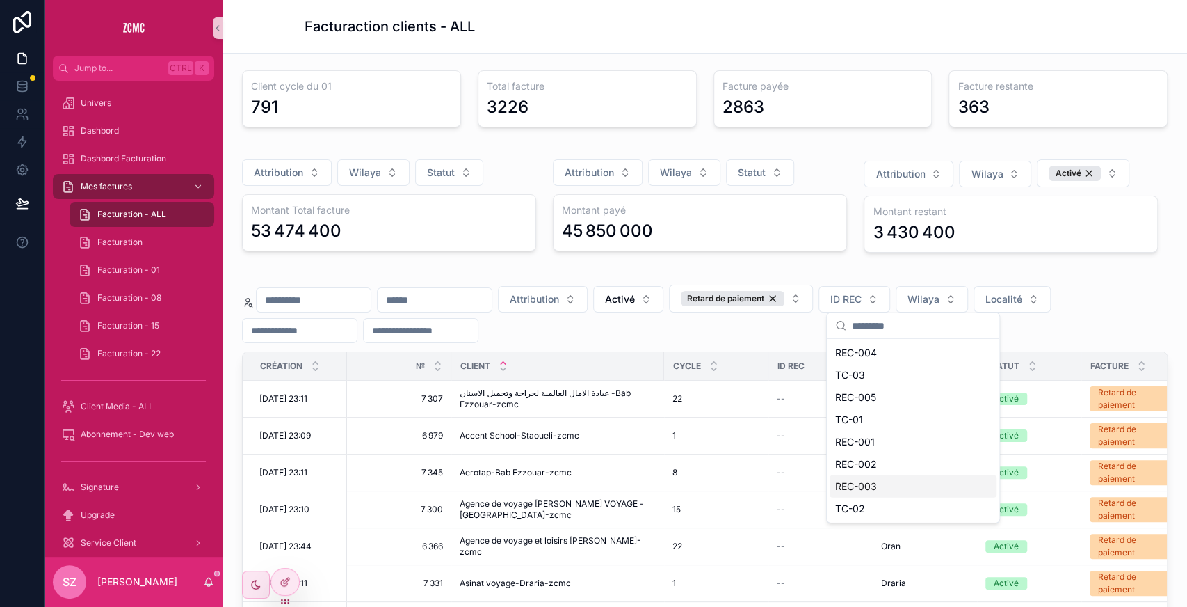
click at [890, 485] on div "REC-003" at bounding box center [913, 486] width 167 height 22
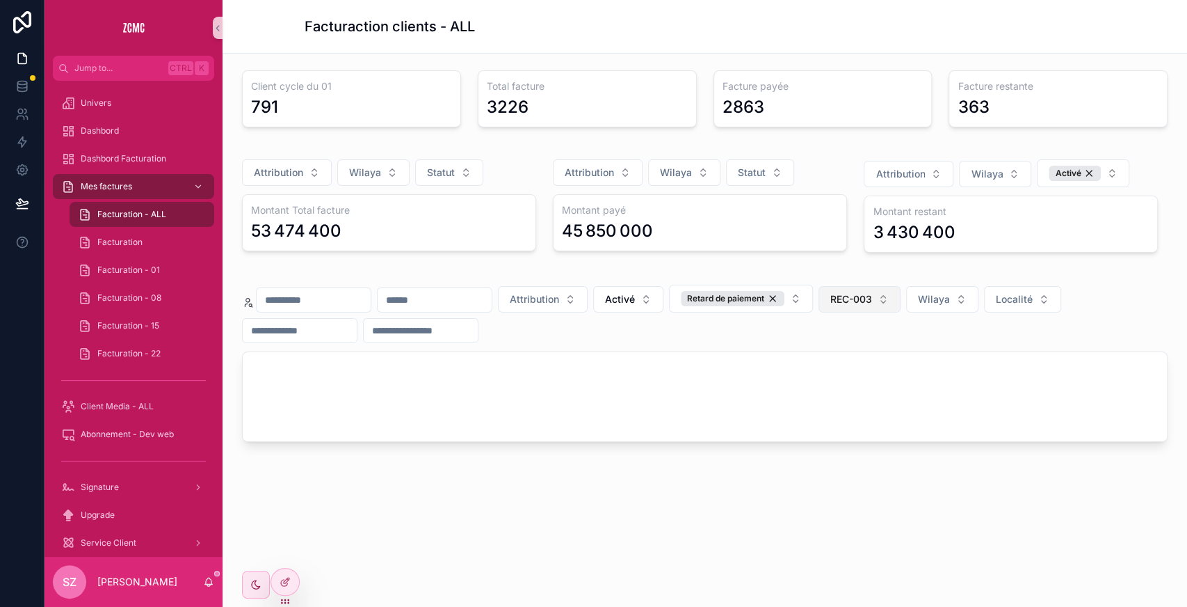
click at [872, 300] on span "REC-003" at bounding box center [852, 299] width 42 height 14
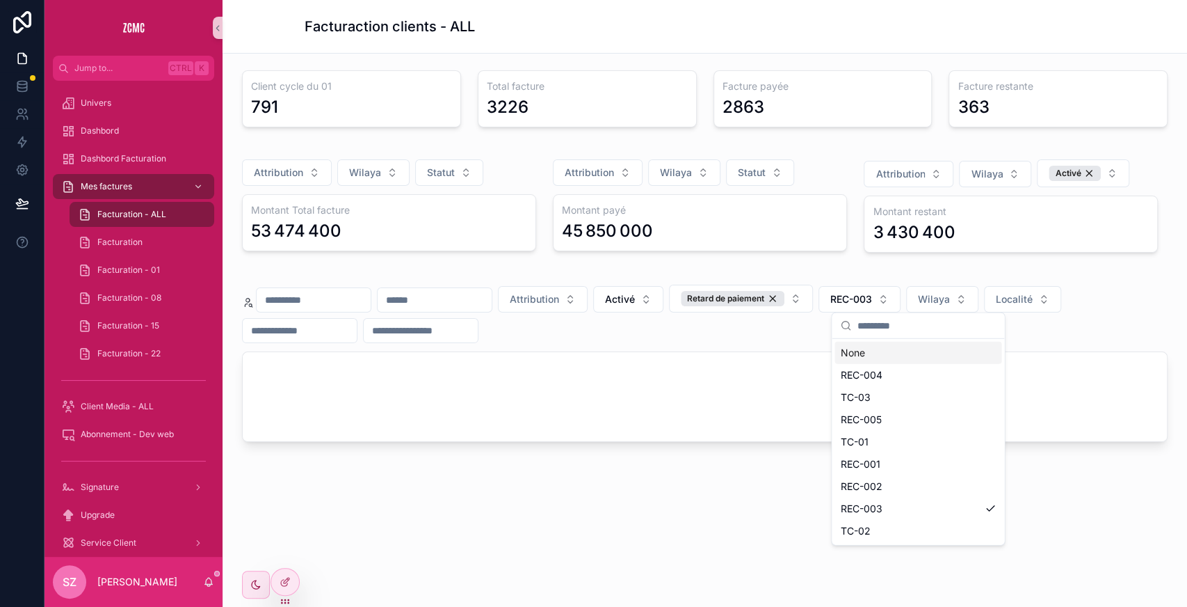
click at [885, 344] on div "None" at bounding box center [918, 353] width 167 height 22
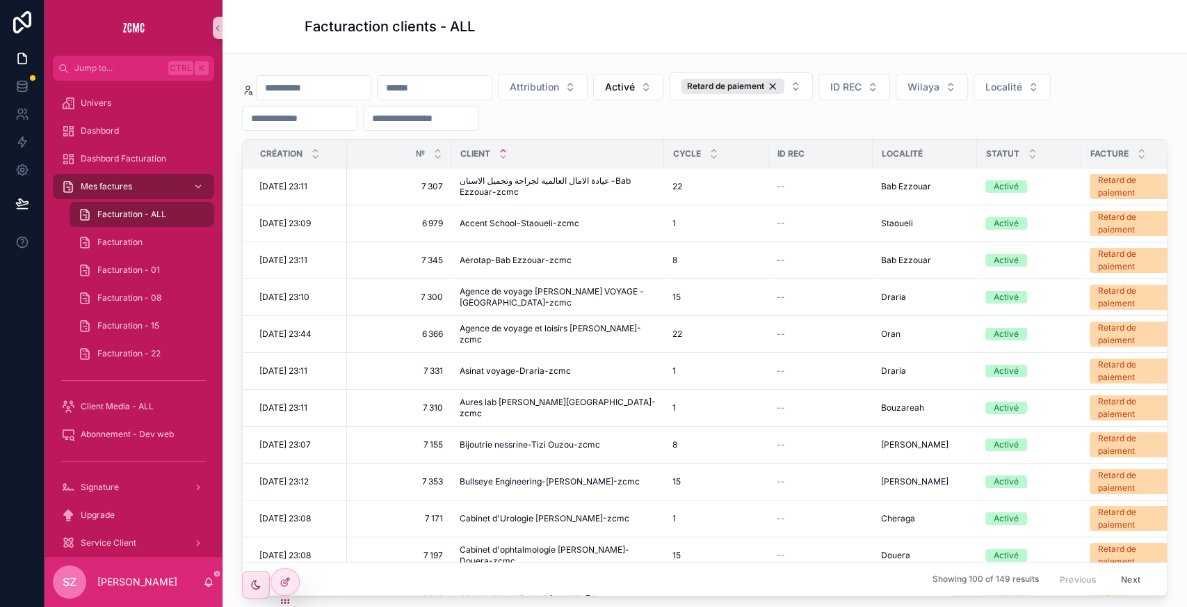
scroll to position [200, 0]
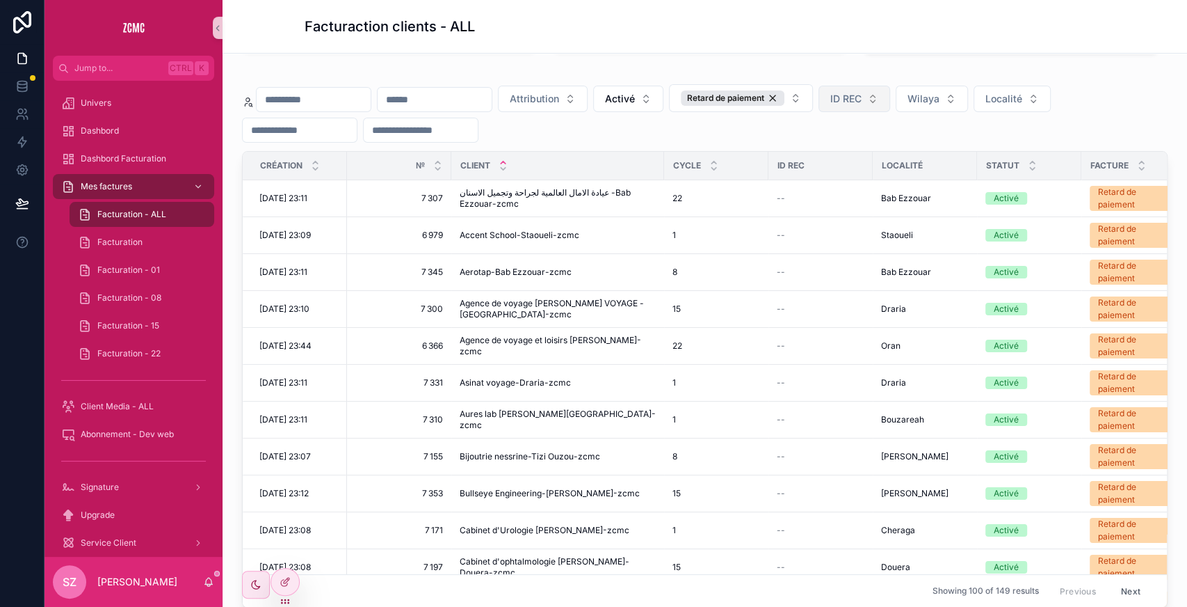
click at [862, 95] on span "ID REC" at bounding box center [846, 99] width 31 height 14
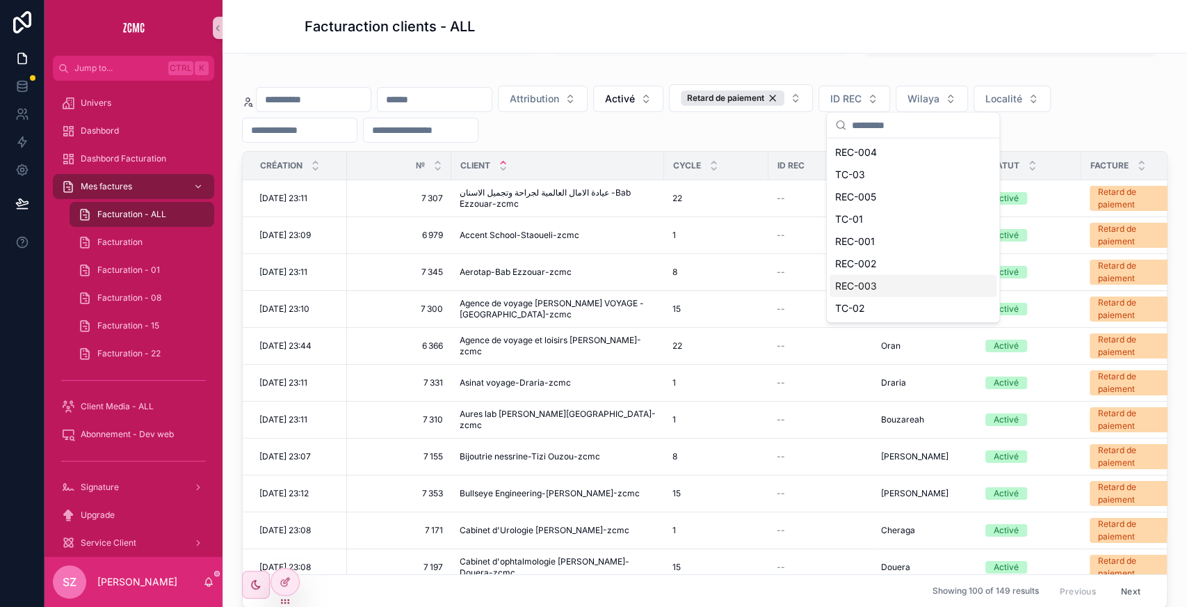
click at [885, 287] on div "REC-003" at bounding box center [913, 286] width 167 height 22
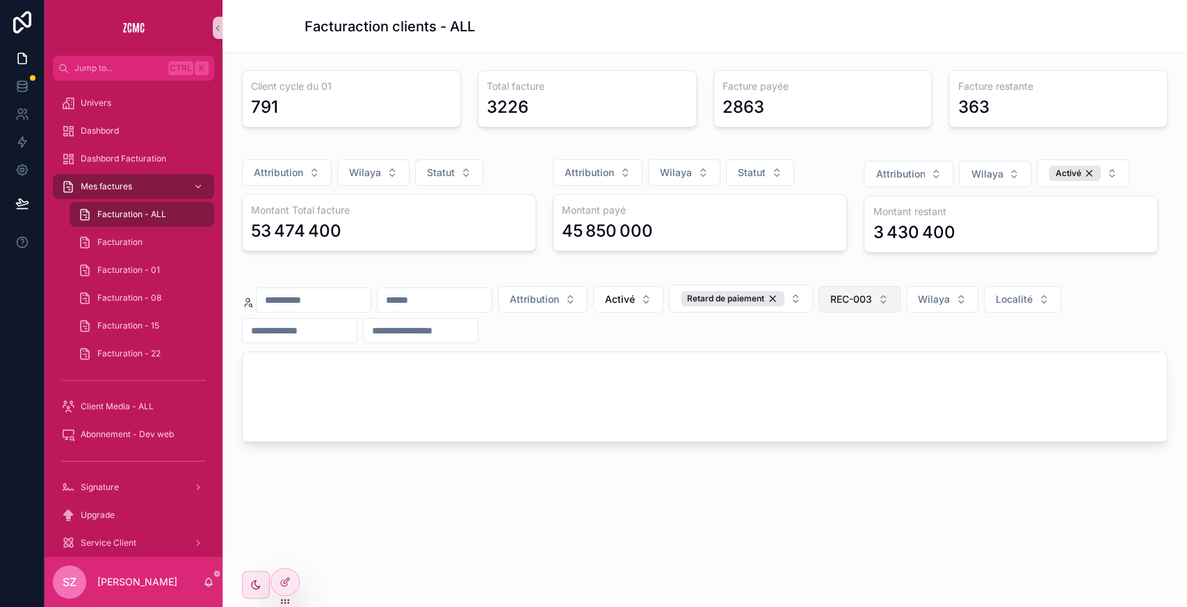
click at [872, 298] on span "REC-003" at bounding box center [852, 299] width 42 height 14
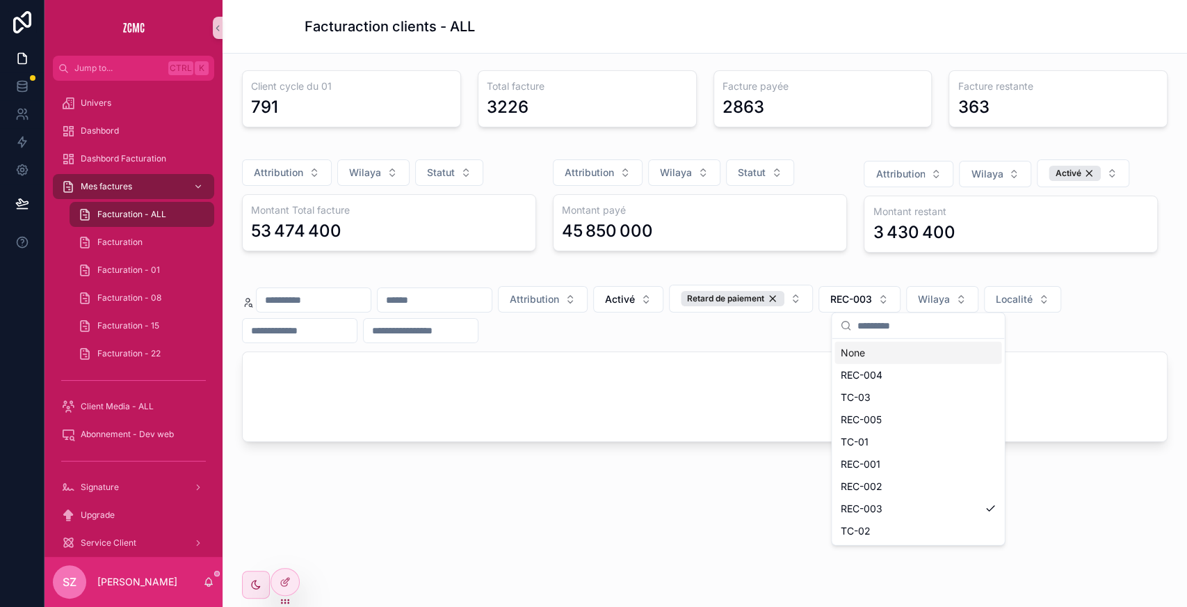
click at [872, 347] on div "None" at bounding box center [918, 353] width 167 height 22
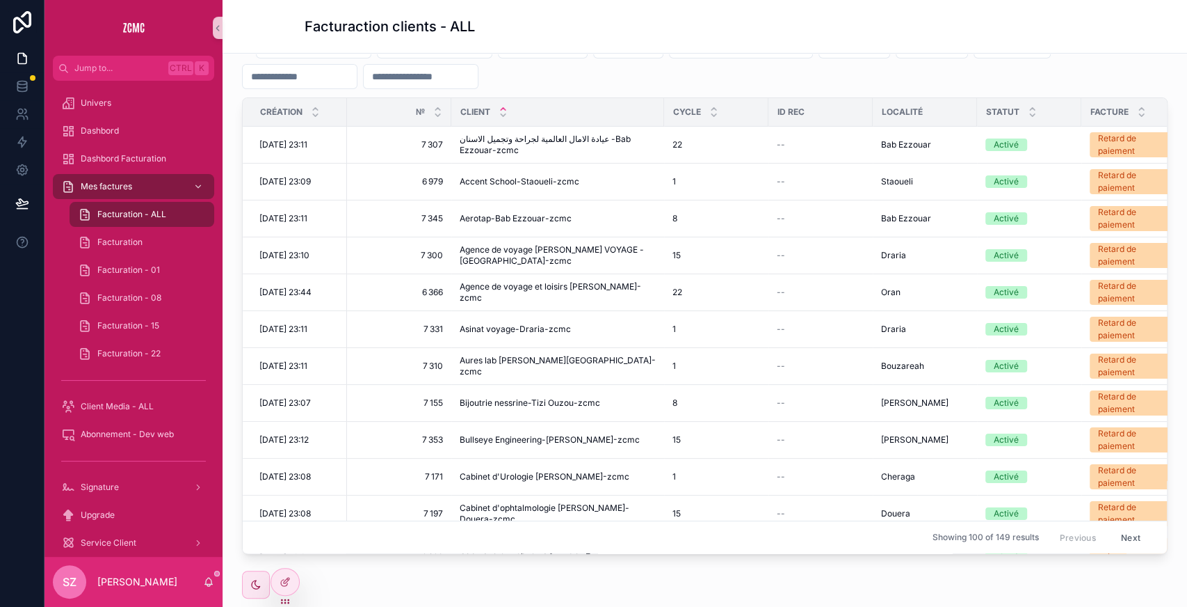
scroll to position [255, 0]
click at [284, 553] on icon at bounding box center [284, 554] width 6 height 3
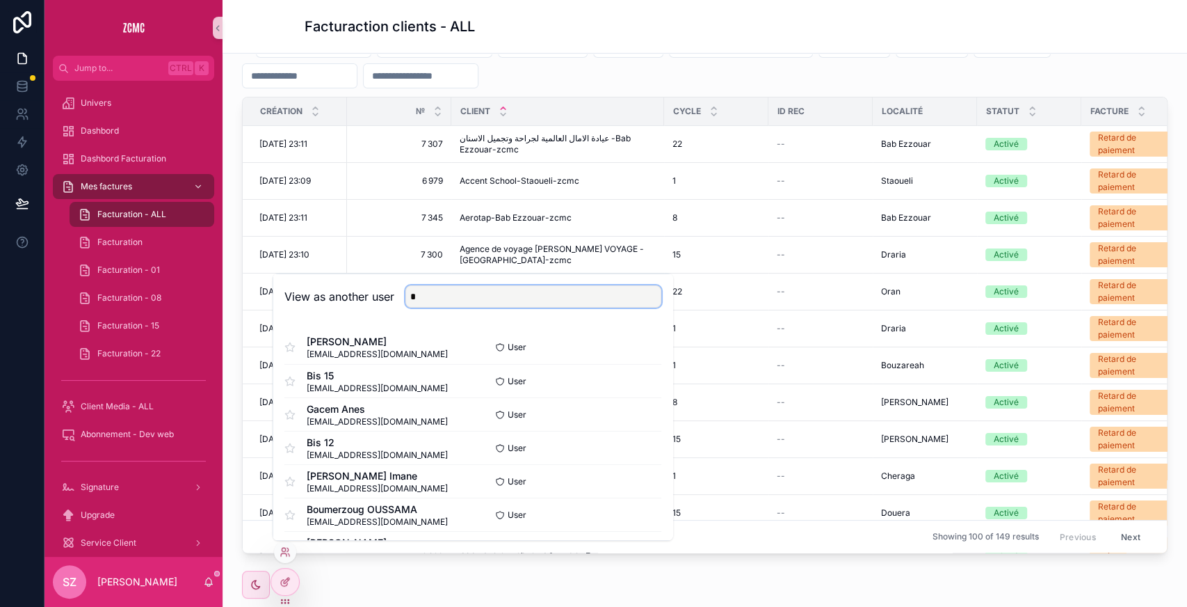
click at [524, 289] on input "*" at bounding box center [534, 296] width 256 height 22
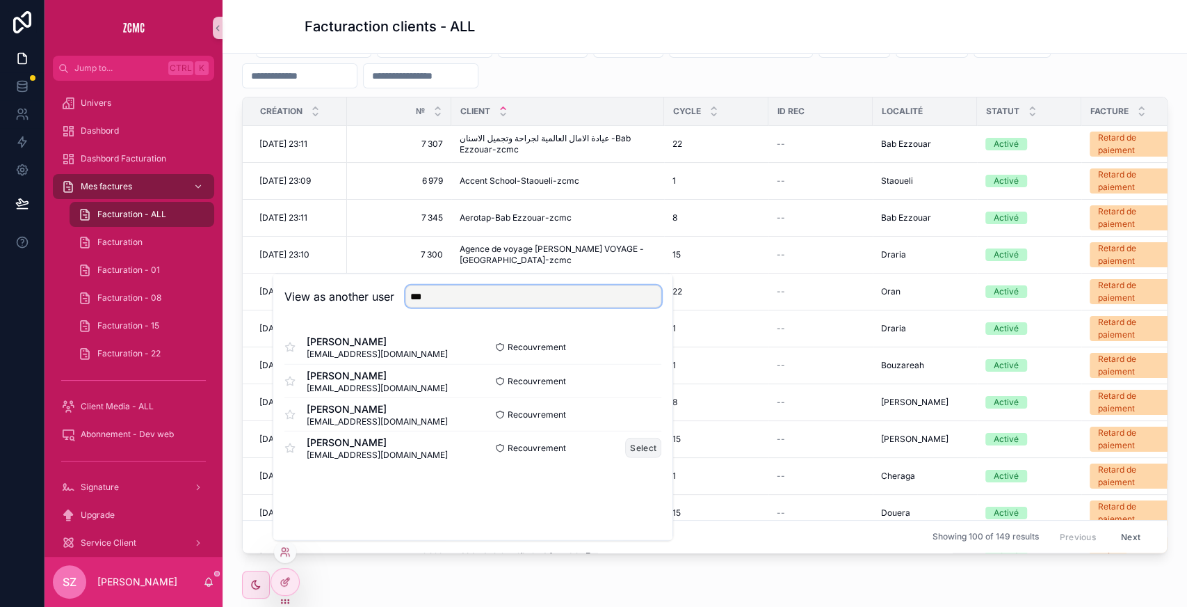
type input "***"
click at [648, 456] on button "Select" at bounding box center [643, 448] width 36 height 20
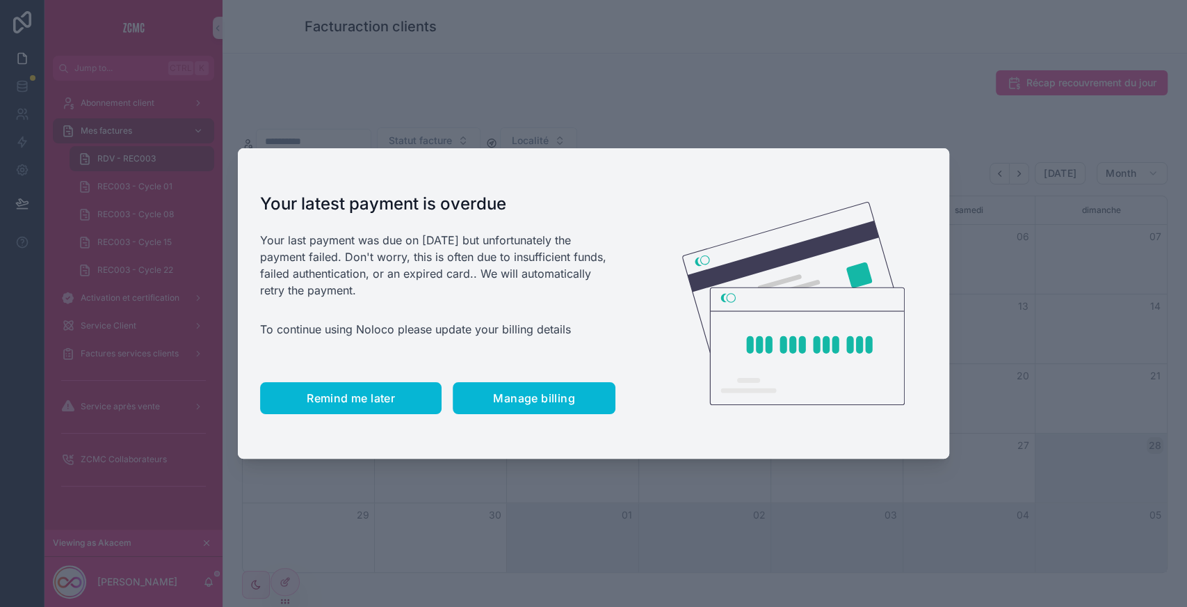
click at [328, 390] on button "Remind me later" at bounding box center [351, 398] width 182 height 32
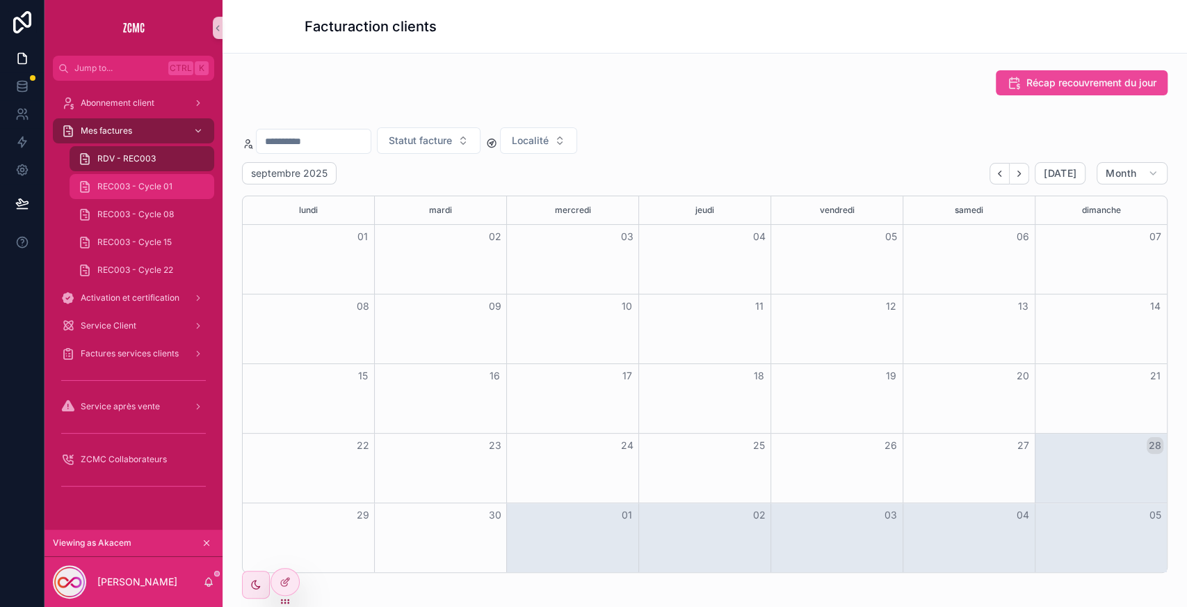
click at [151, 188] on span "REC003 - Cycle 01" at bounding box center [134, 186] width 75 height 11
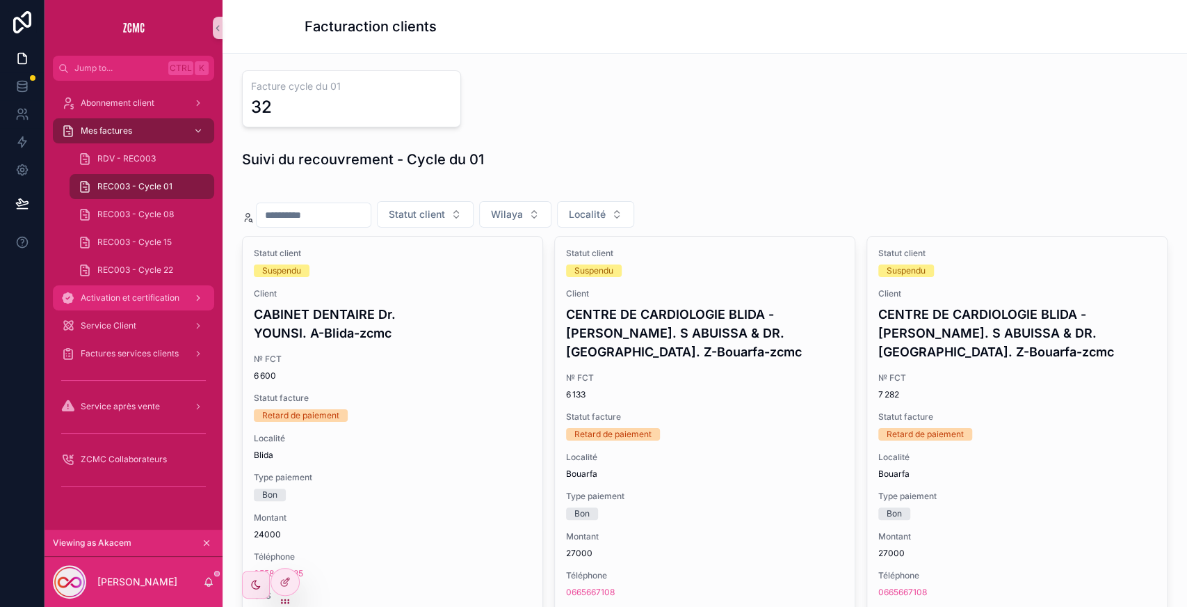
click at [186, 293] on div "Activation et certification" at bounding box center [133, 298] width 145 height 22
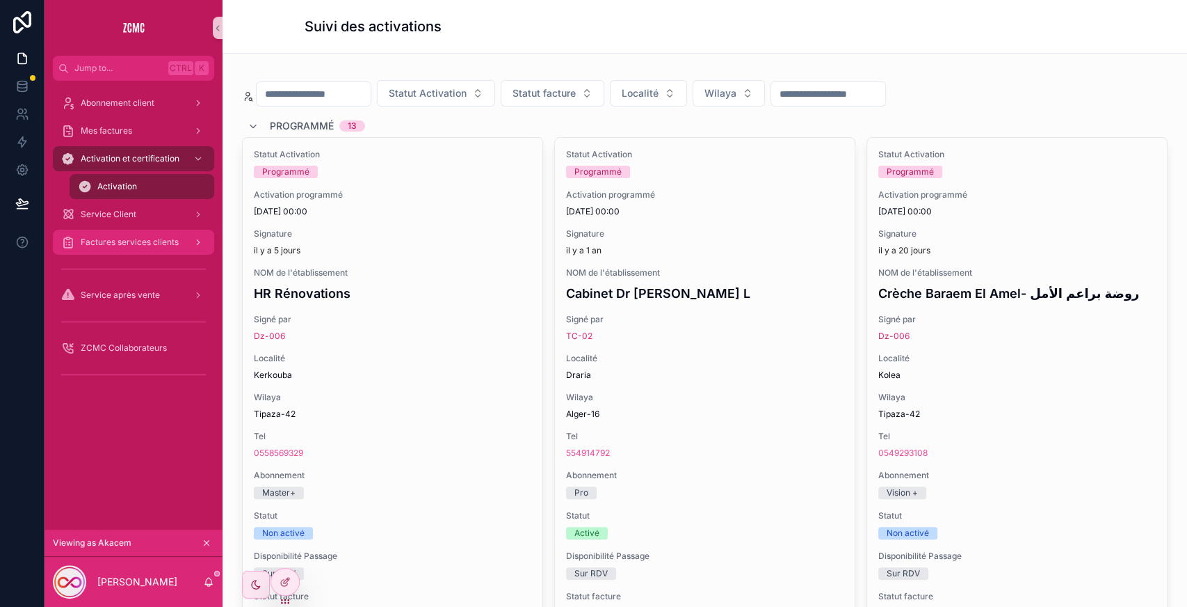
click at [161, 248] on div "Factures services clients" at bounding box center [133, 242] width 145 height 22
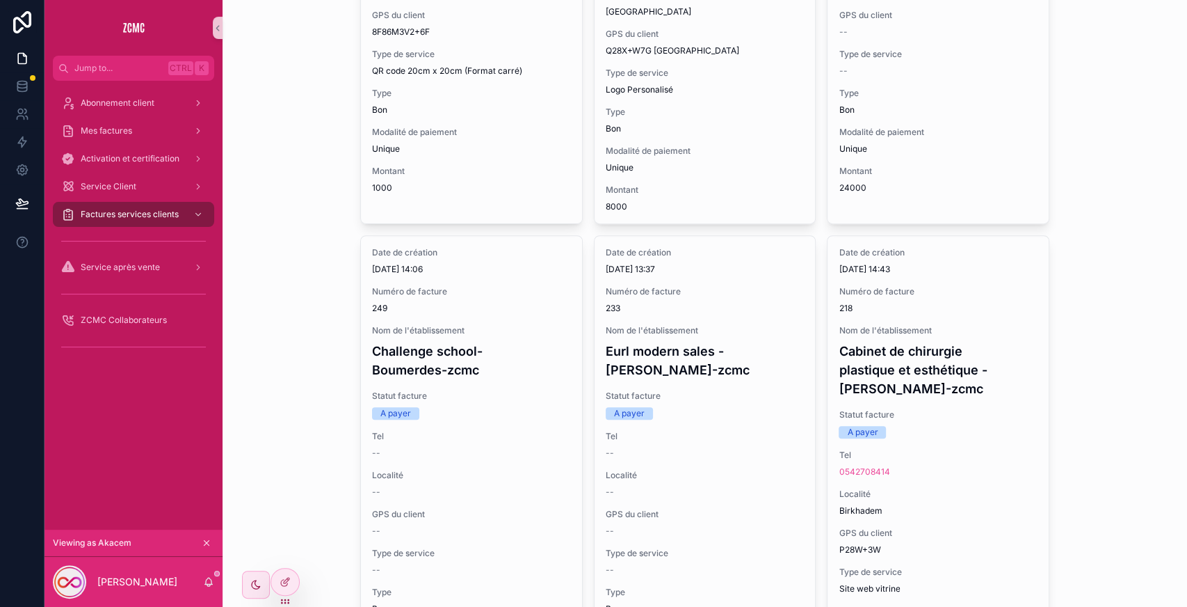
scroll to position [382, 0]
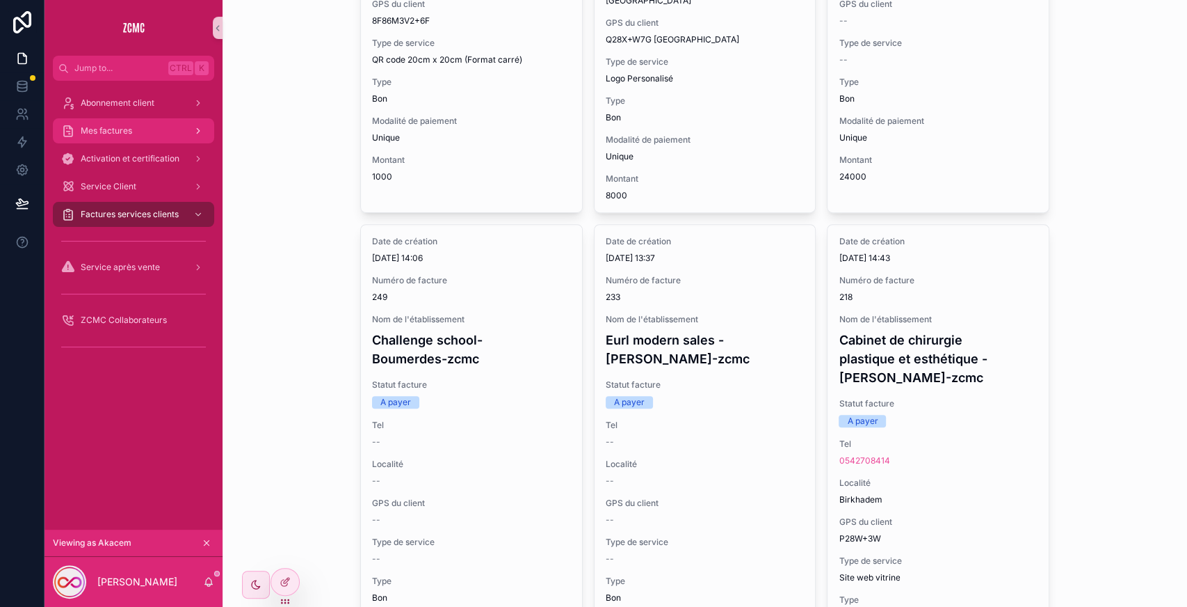
click at [116, 122] on div "Mes factures" at bounding box center [133, 131] width 145 height 22
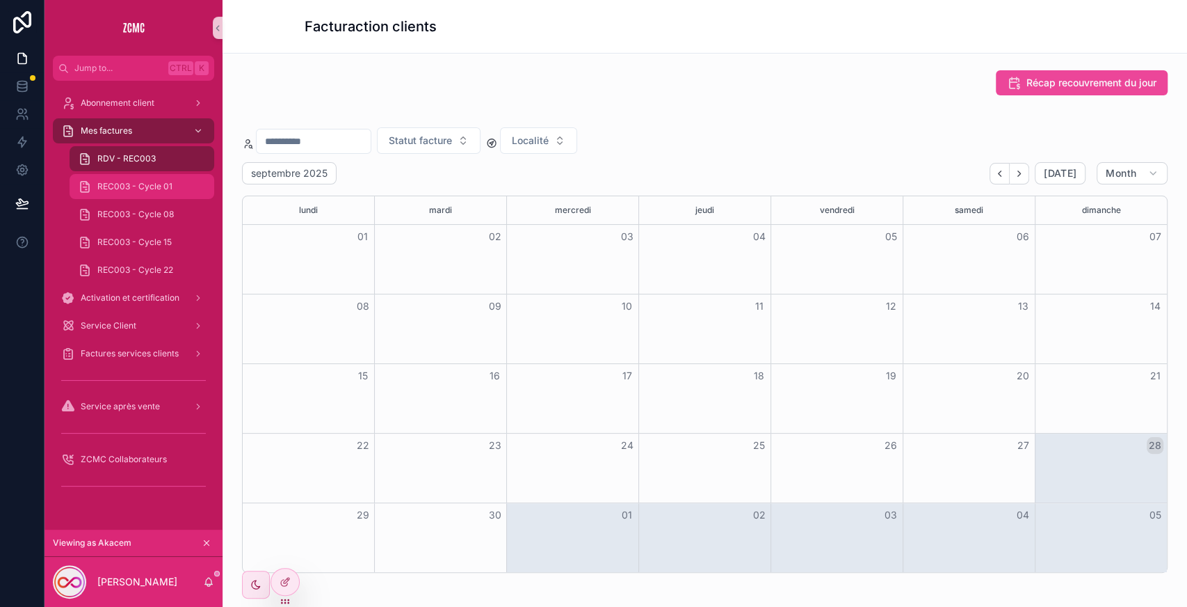
click at [136, 189] on span "REC003 - Cycle 01" at bounding box center [134, 186] width 75 height 11
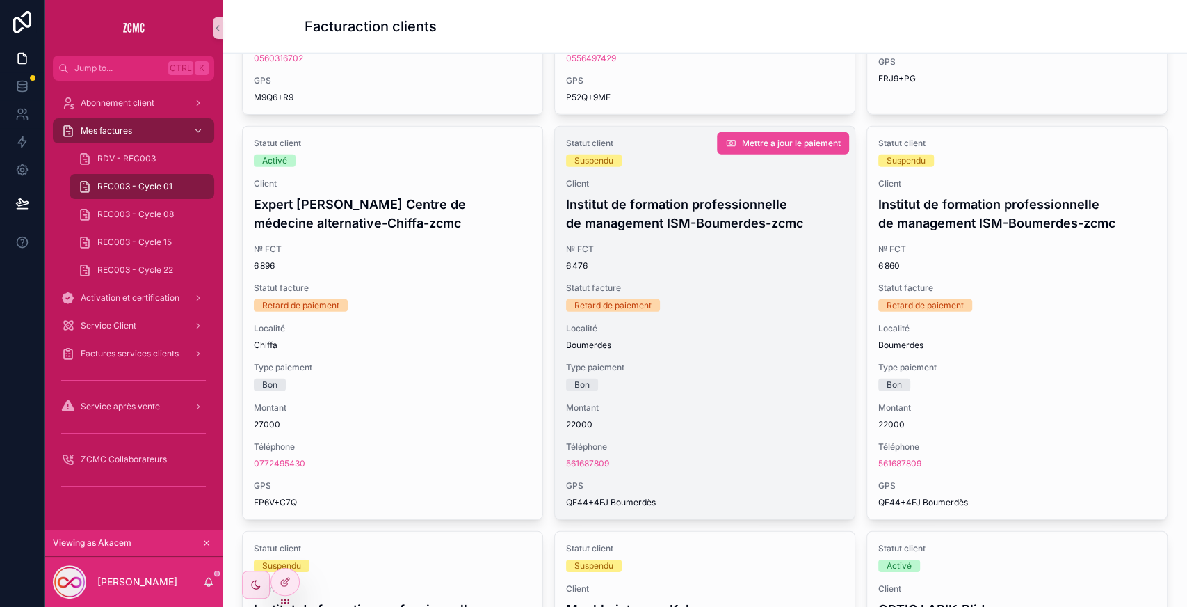
scroll to position [2558, 0]
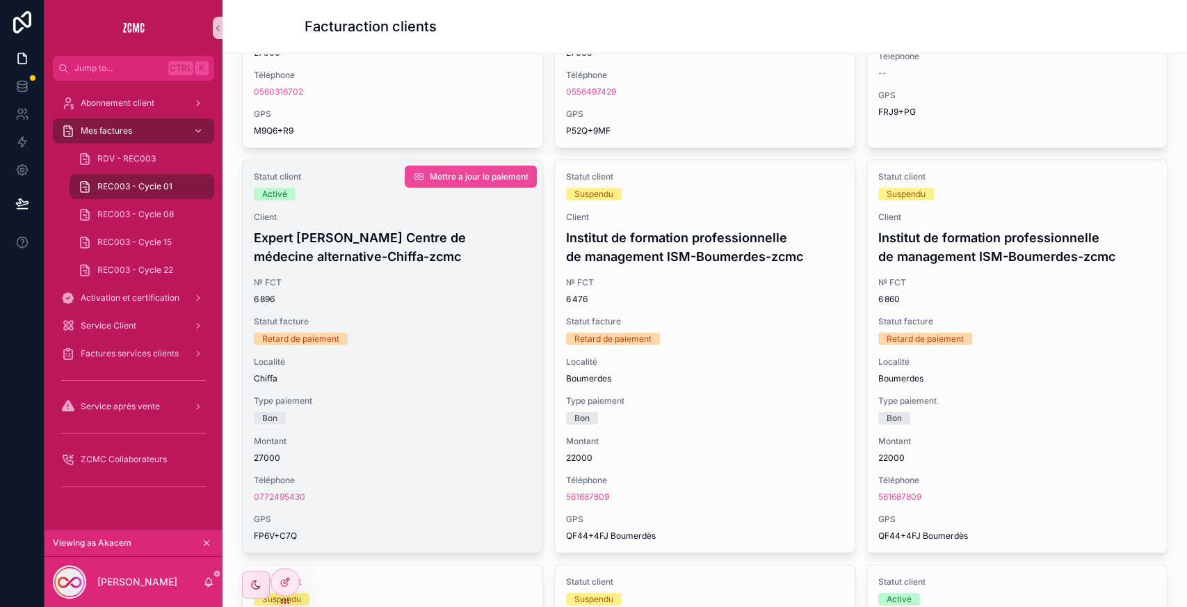
scroll to position [2525, 0]
click at [417, 240] on h4 "Expert Ben Zeroual Abdennacer Centre de médecine alternative-Chiffa-zcmc" at bounding box center [393, 246] width 278 height 38
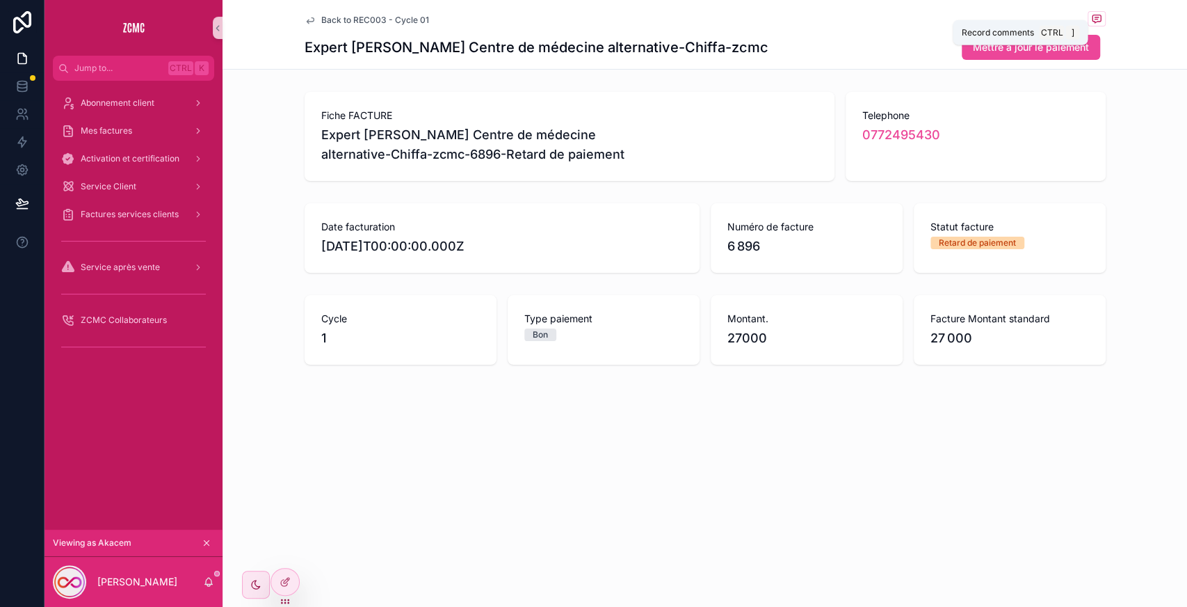
click at [1093, 17] on icon "scrollable content" at bounding box center [1097, 19] width 8 height 8
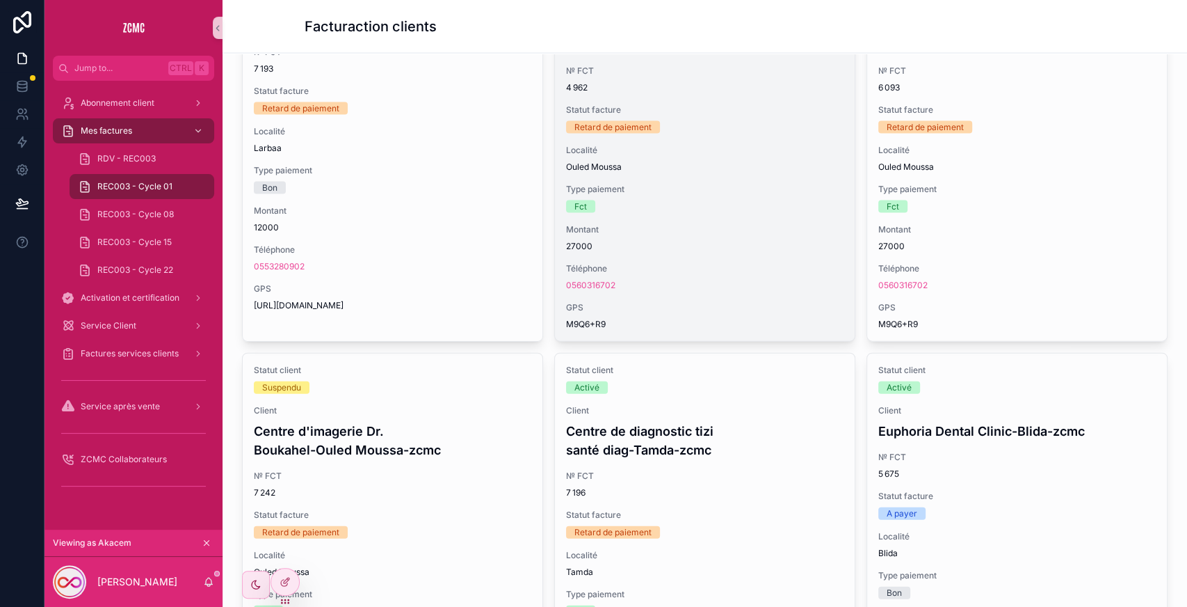
scroll to position [1927, 0]
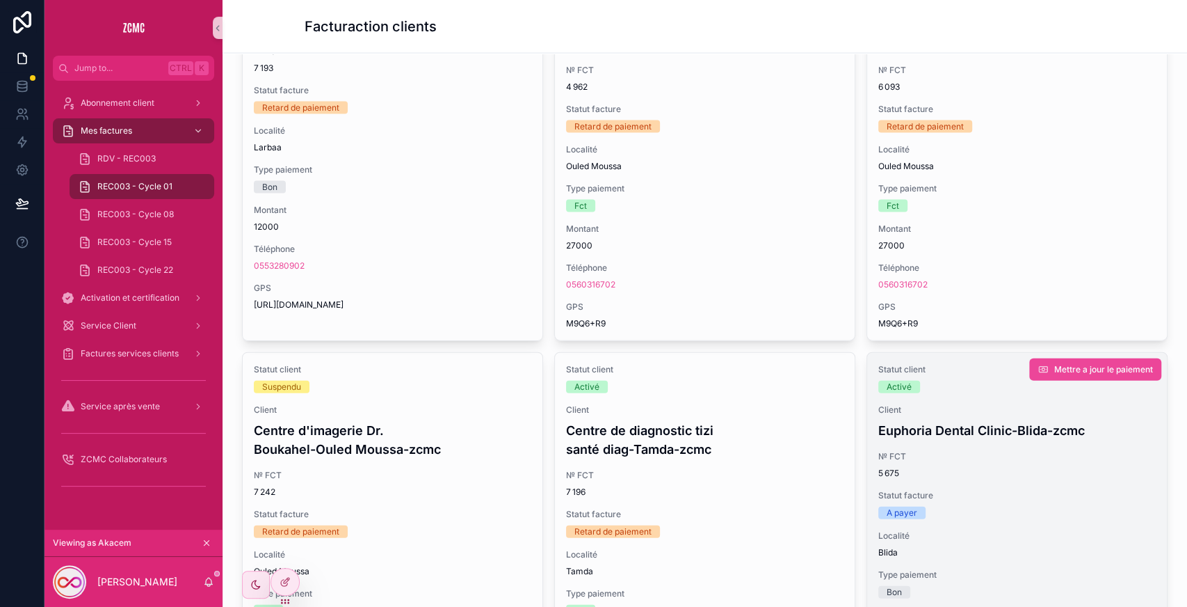
click at [979, 456] on span "№ FCT" at bounding box center [1018, 456] width 278 height 11
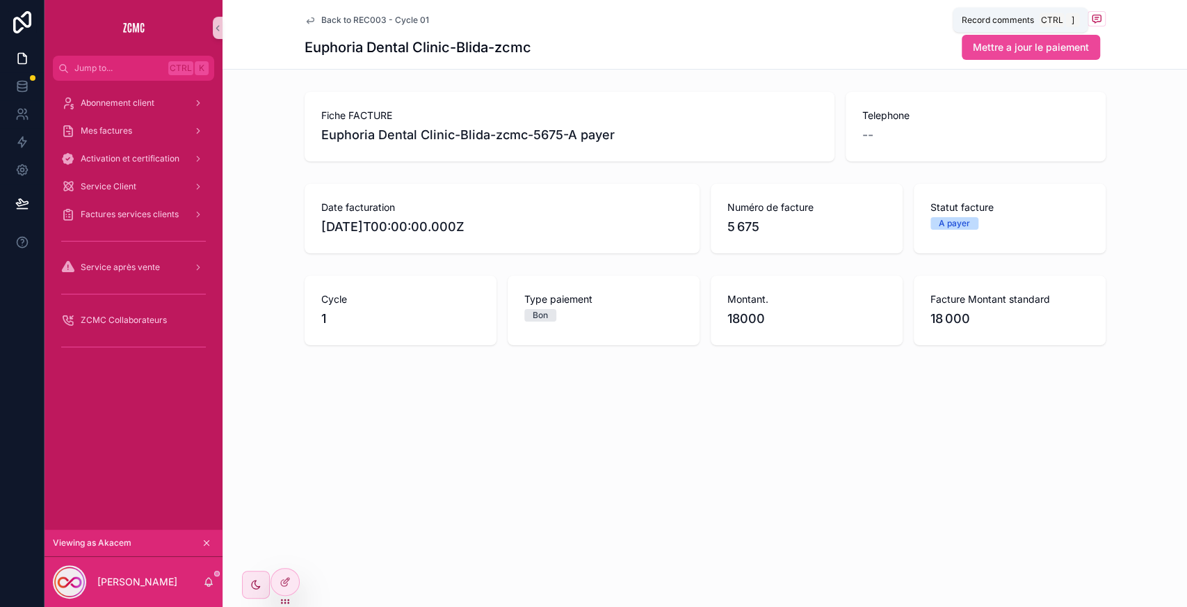
click at [1100, 21] on icon "scrollable content" at bounding box center [1097, 19] width 8 height 8
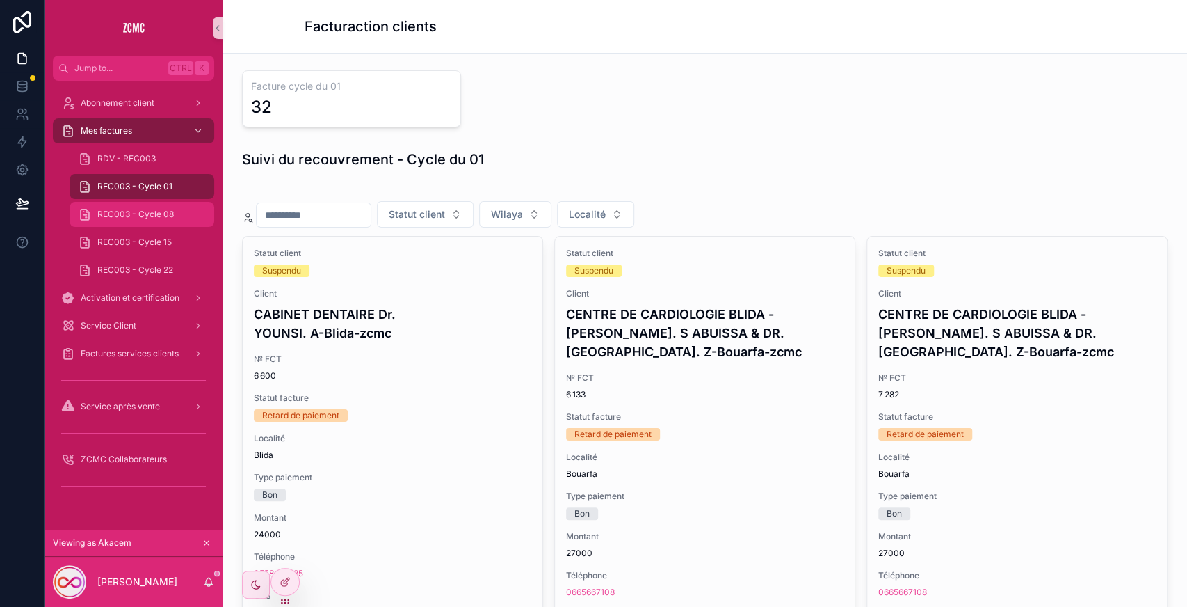
click at [185, 217] on div "REC003 - Cycle 08" at bounding box center [142, 214] width 128 height 22
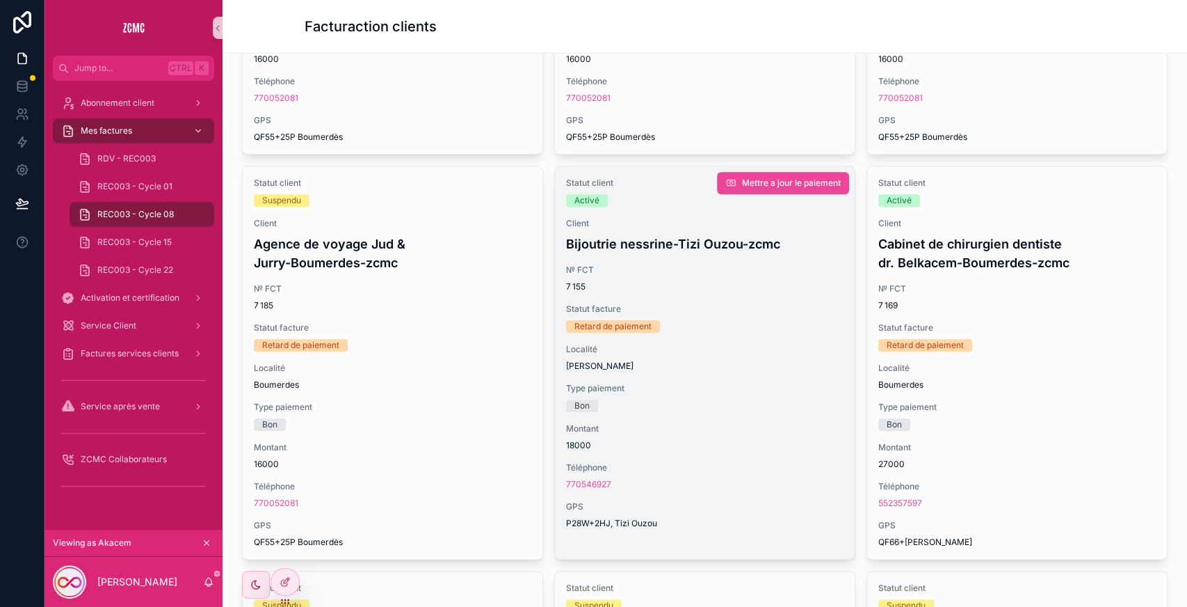
scroll to position [881, 0]
click at [792, 444] on span "18000" at bounding box center [705, 444] width 278 height 11
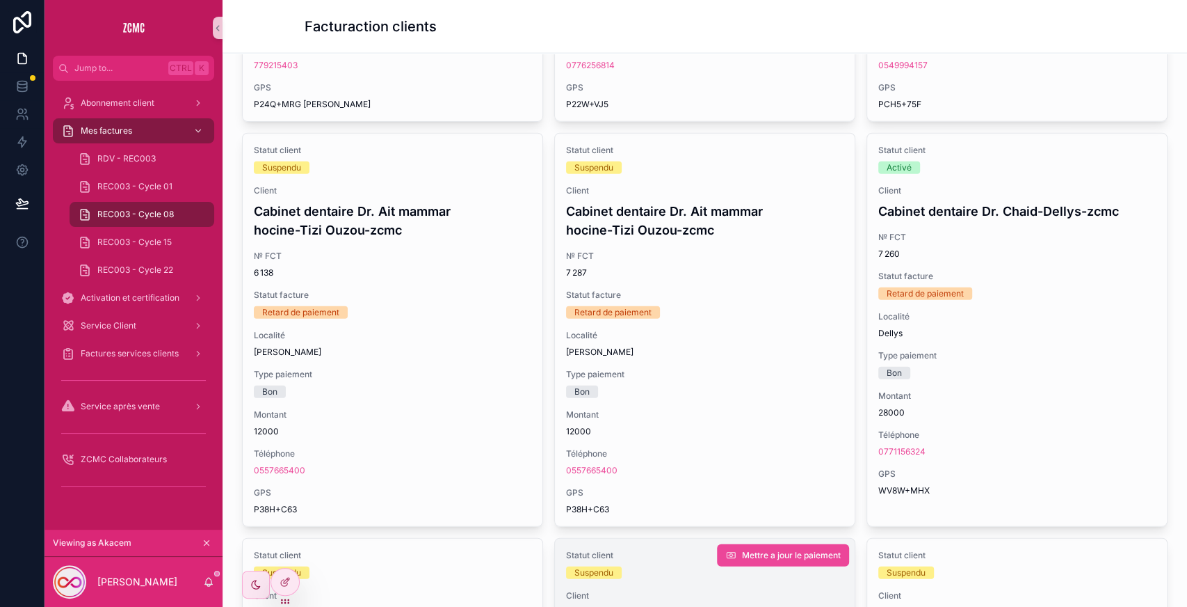
scroll to position [2123, 0]
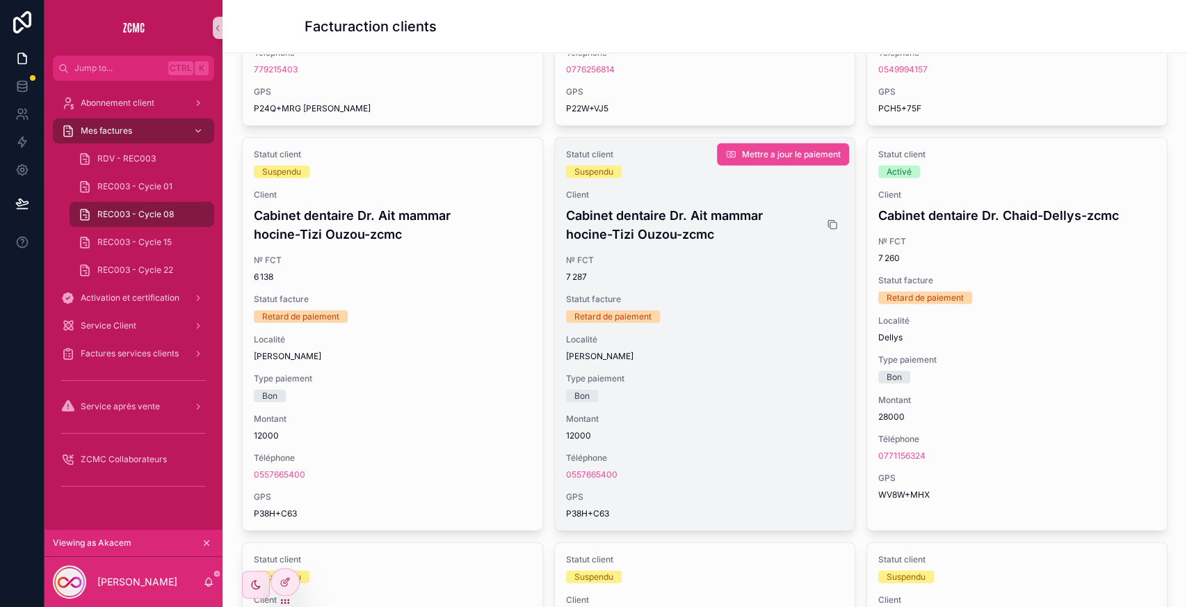
click at [827, 219] on icon "scrollable content" at bounding box center [832, 224] width 11 height 11
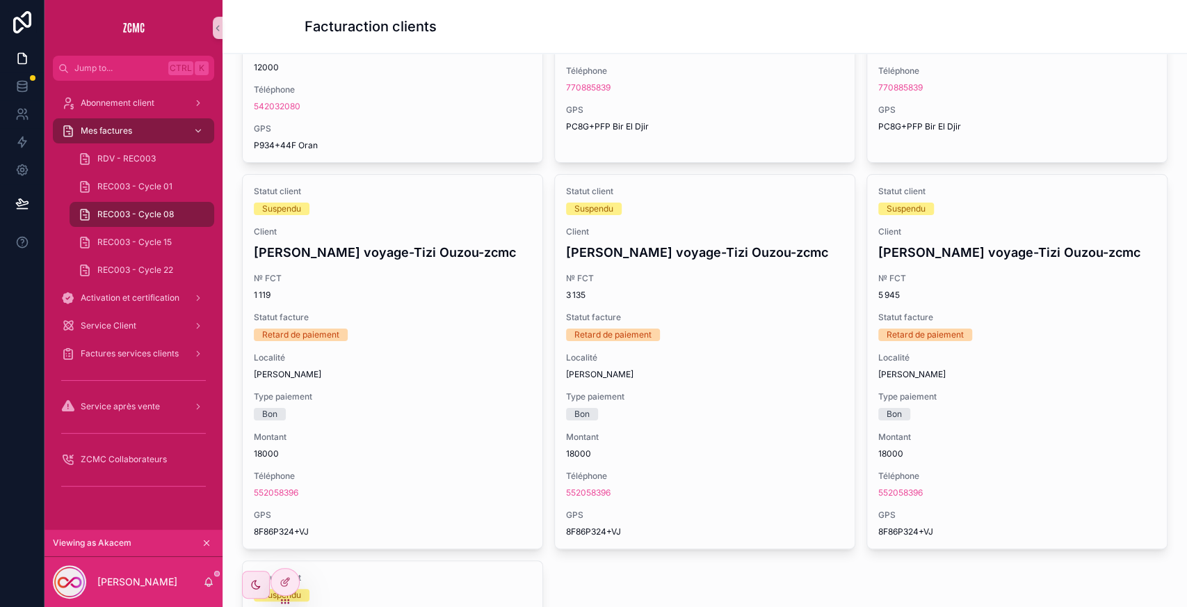
scroll to position [5401, 0]
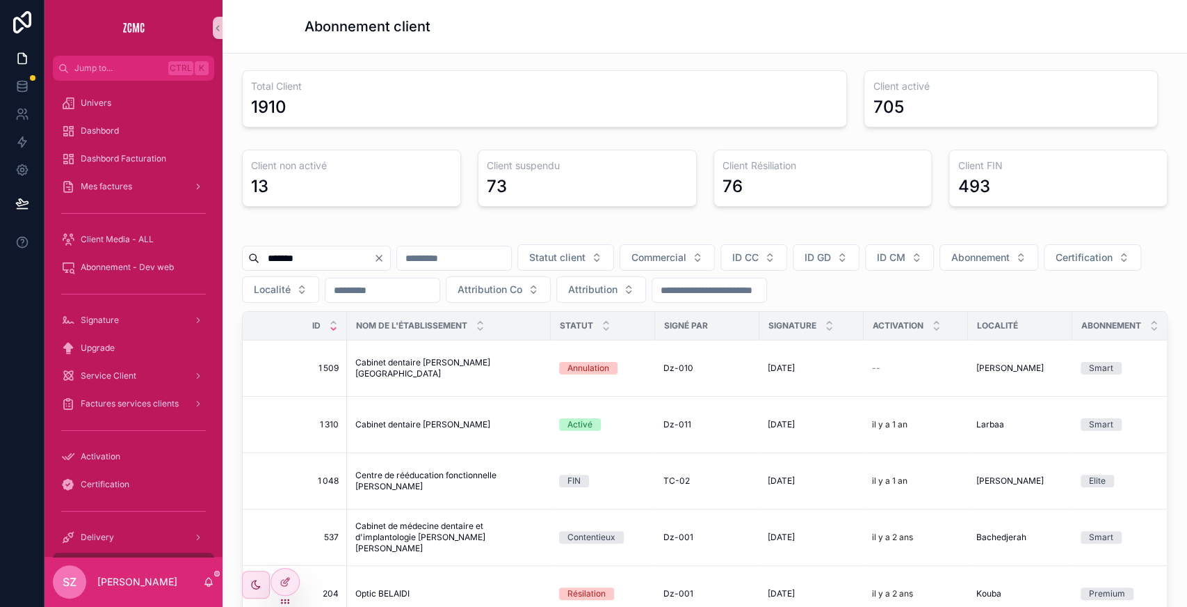
scroll to position [280, 0]
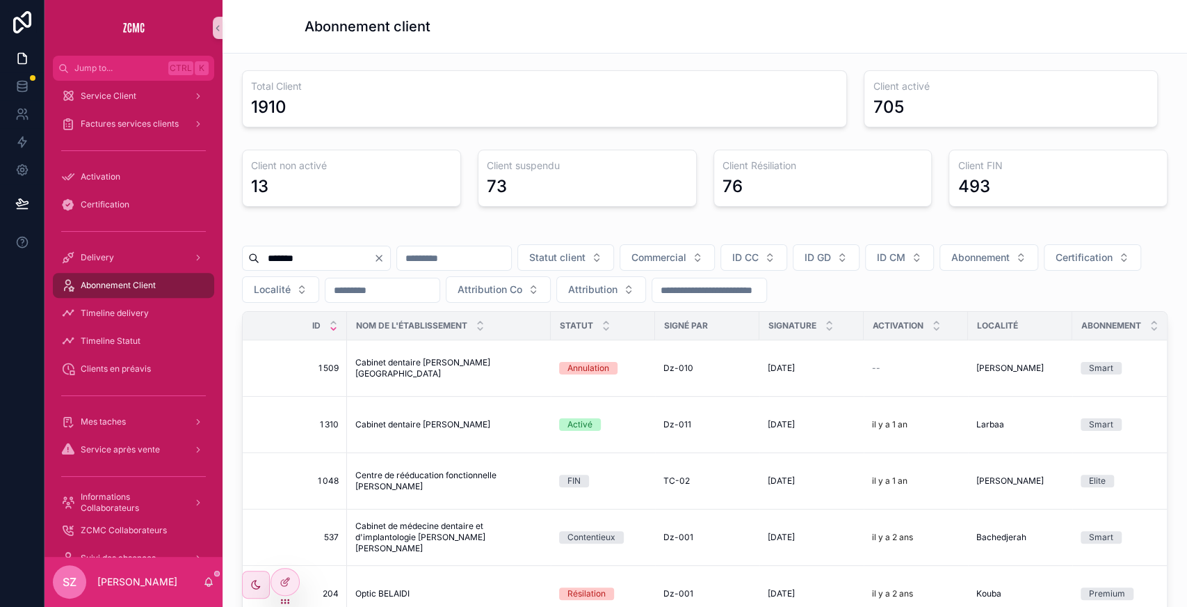
click at [333, 262] on input "*******" at bounding box center [316, 257] width 114 height 19
click at [321, 251] on input "*******" at bounding box center [316, 257] width 114 height 19
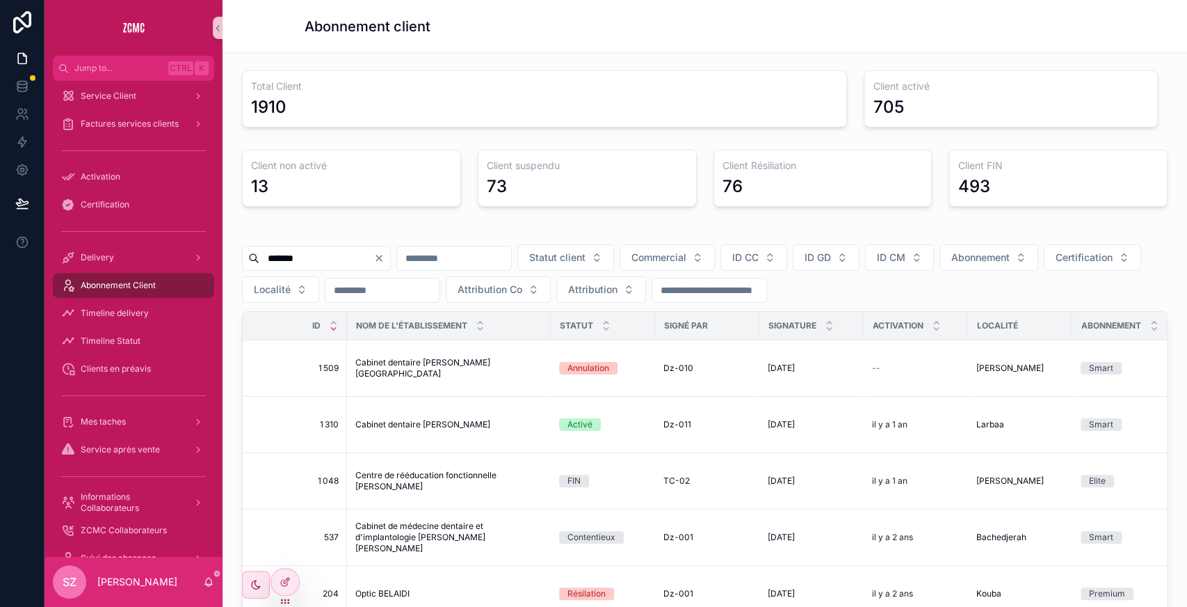
click at [321, 251] on input "*******" at bounding box center [316, 257] width 114 height 19
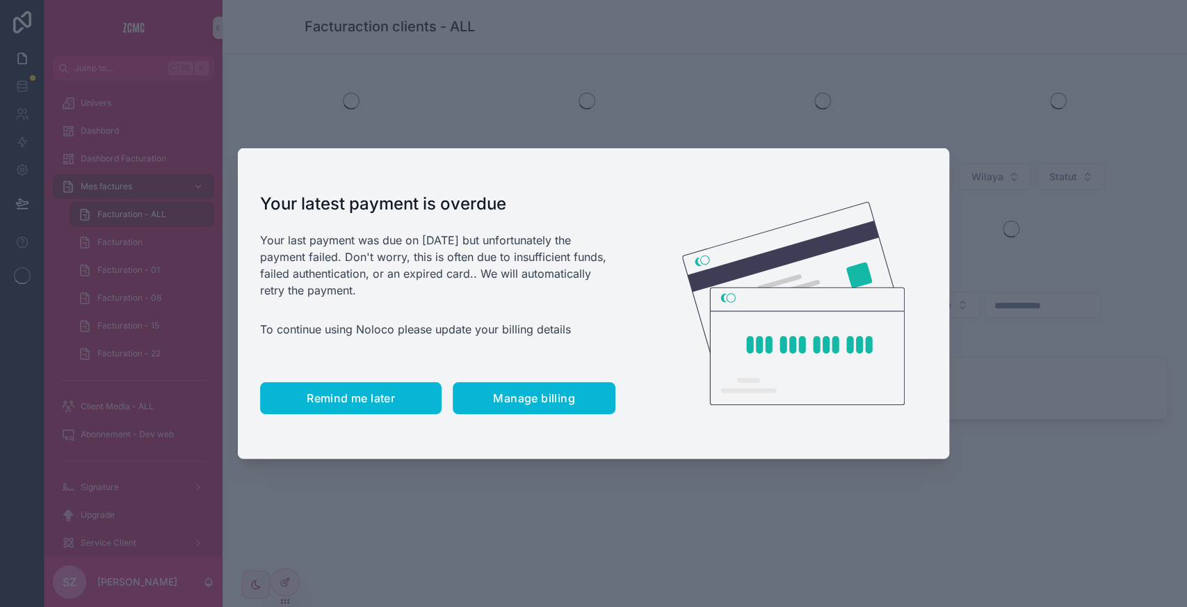
click at [376, 401] on span "Remind me later" at bounding box center [351, 398] width 88 height 14
